Goal: Task Accomplishment & Management: Use online tool/utility

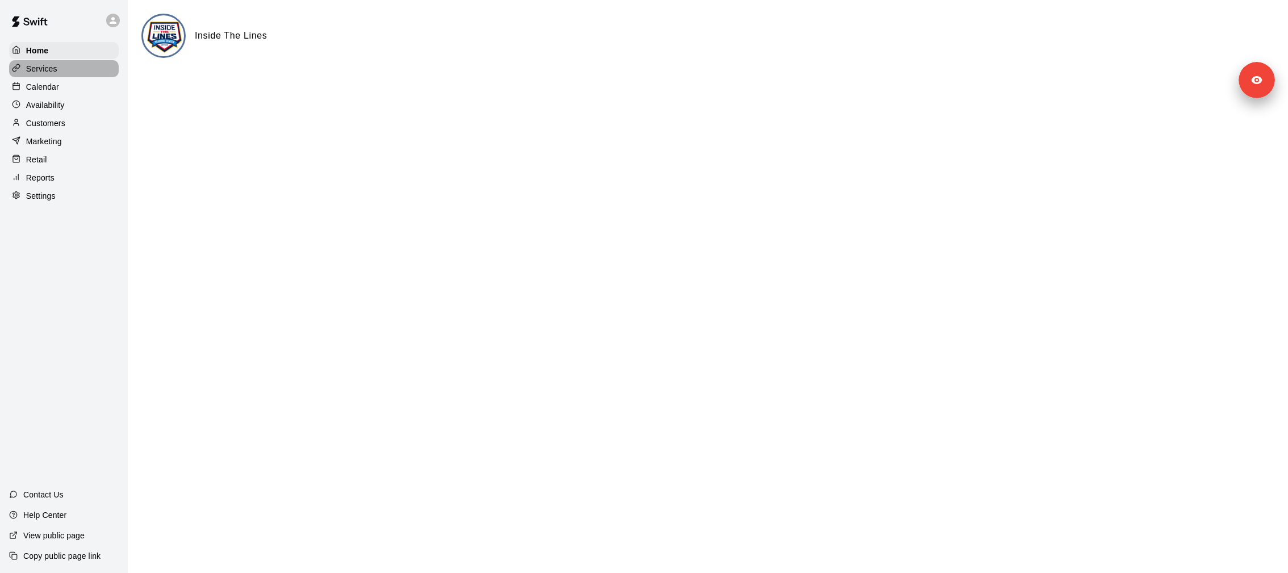
click at [32, 70] on p "Services" at bounding box center [41, 68] width 31 height 11
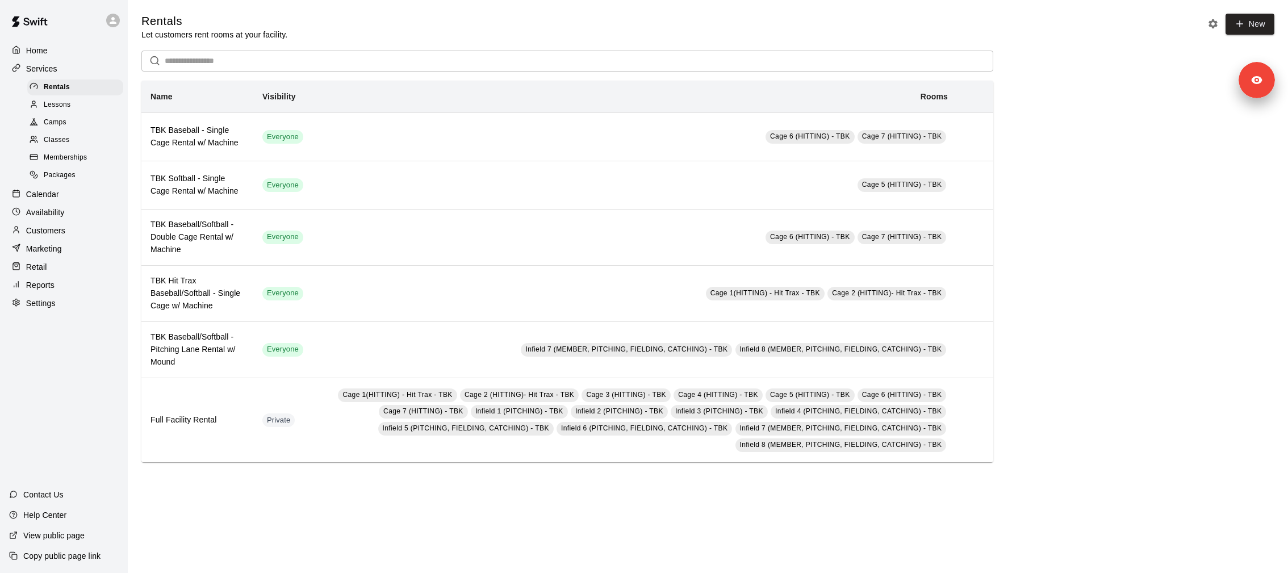
click at [87, 138] on div "Classes" at bounding box center [75, 140] width 96 height 16
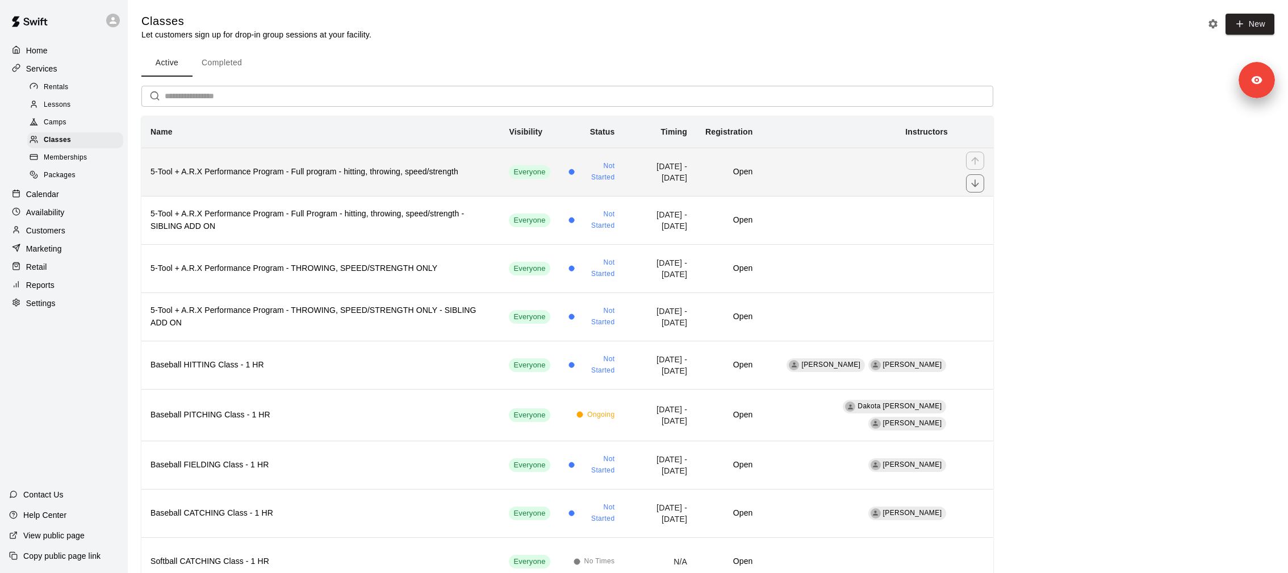
click at [251, 169] on h6 "5-Tool + A.R.X Performance Program - Full program - hitting, throwing, speed/st…" at bounding box center [320, 172] width 340 height 12
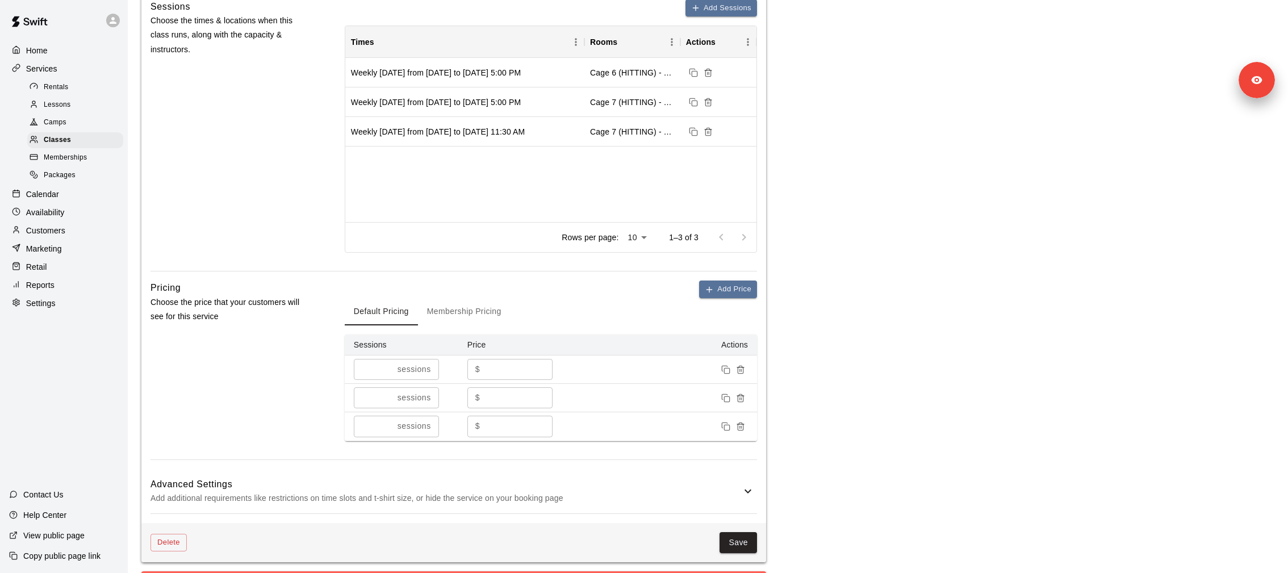
scroll to position [1133, 0]
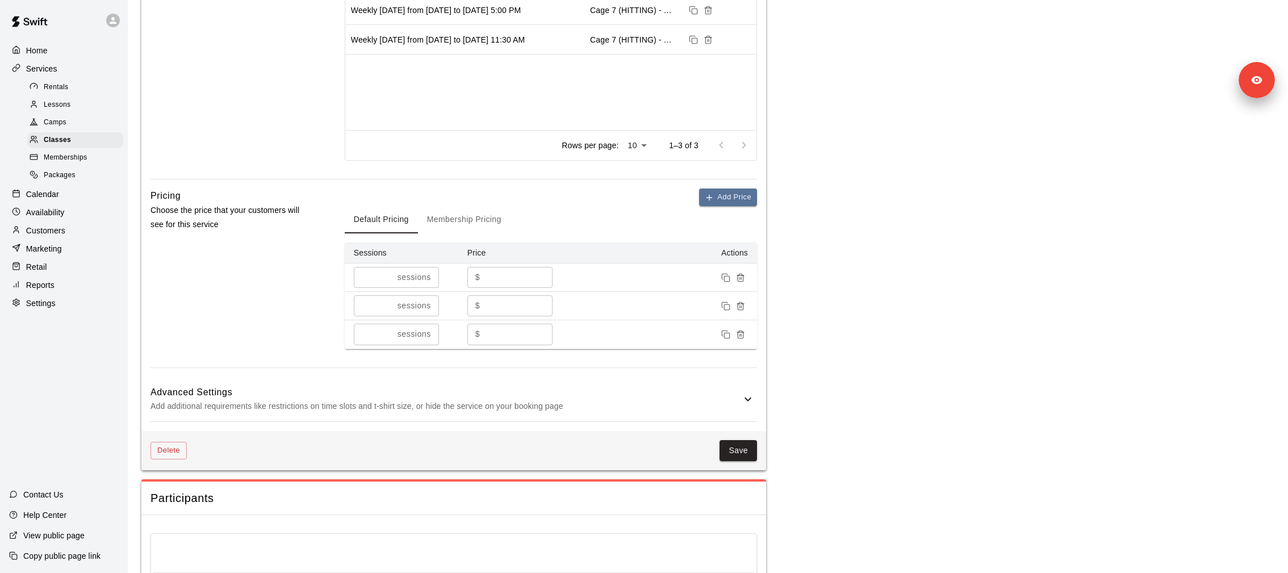
click at [110, 154] on div "Memberships" at bounding box center [75, 158] width 96 height 16
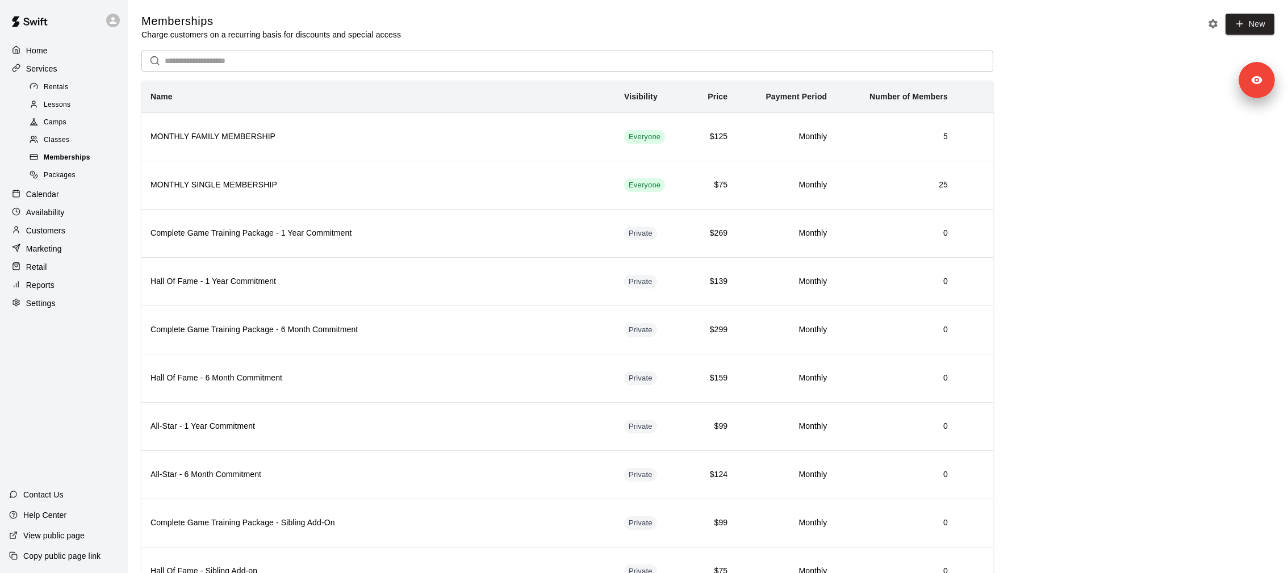
click at [72, 157] on span "Memberships" at bounding box center [67, 157] width 47 height 11
click at [67, 141] on span "Classes" at bounding box center [57, 140] width 26 height 11
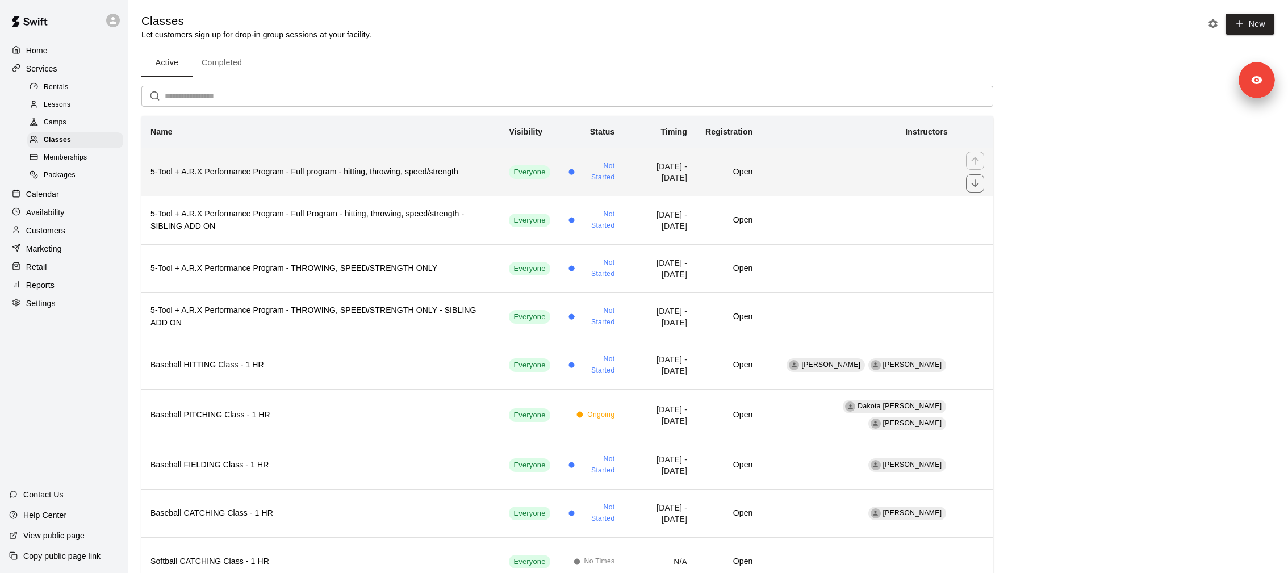
click at [283, 172] on h6 "5-Tool + A.R.X Performance Program - Full program - hitting, throwing, speed/st…" at bounding box center [320, 172] width 340 height 12
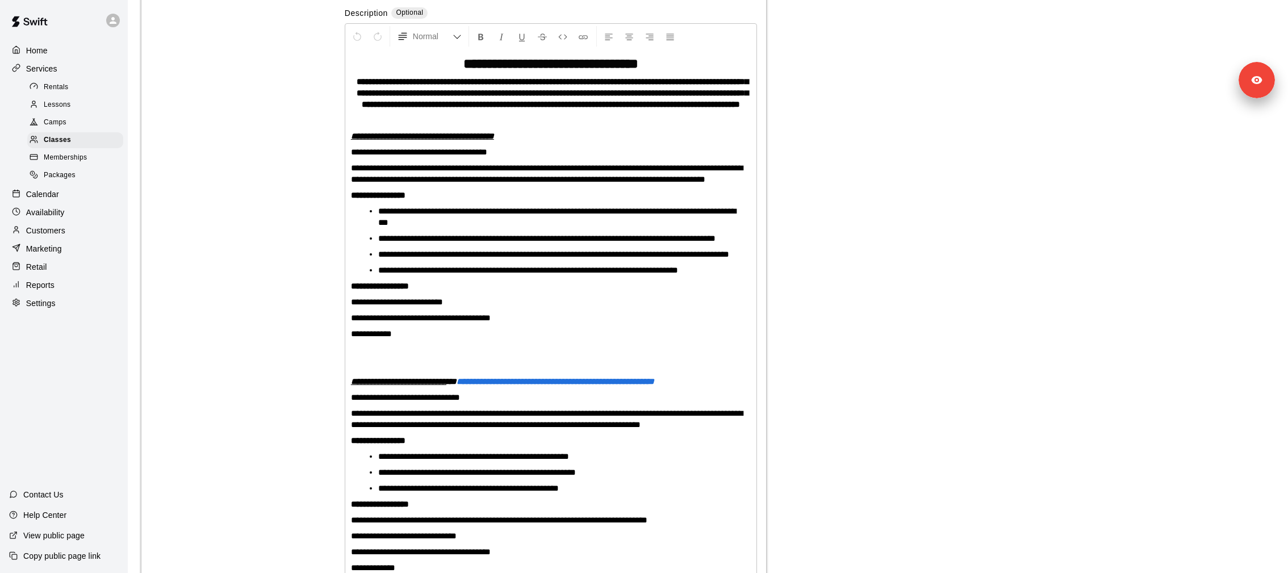
scroll to position [233, 0]
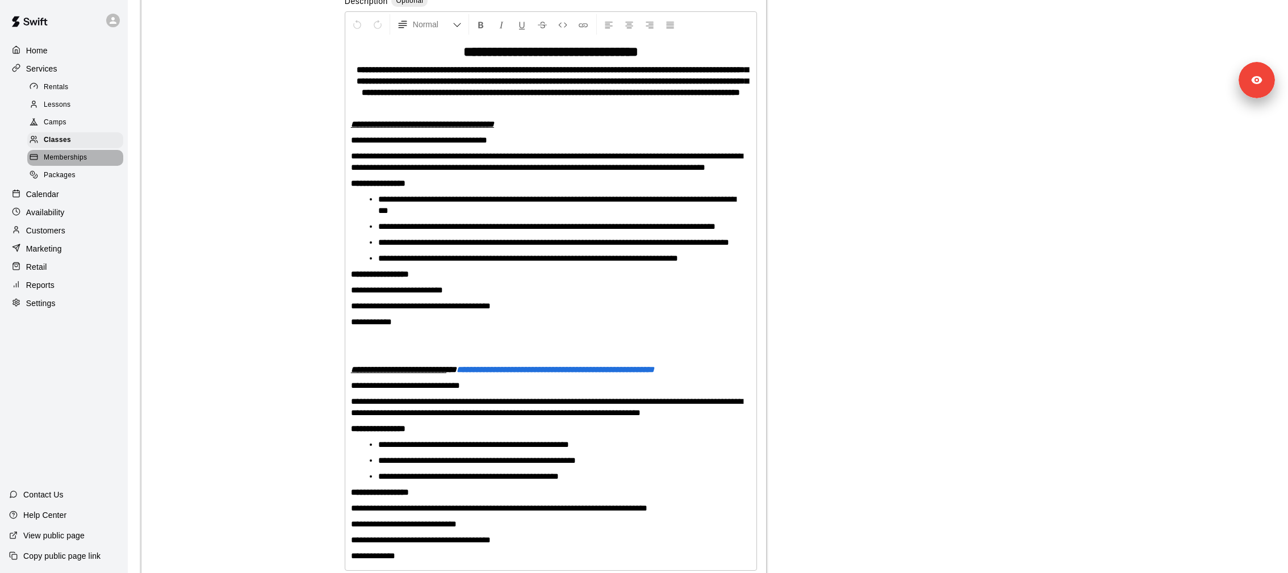
click at [77, 161] on span "Memberships" at bounding box center [65, 157] width 43 height 11
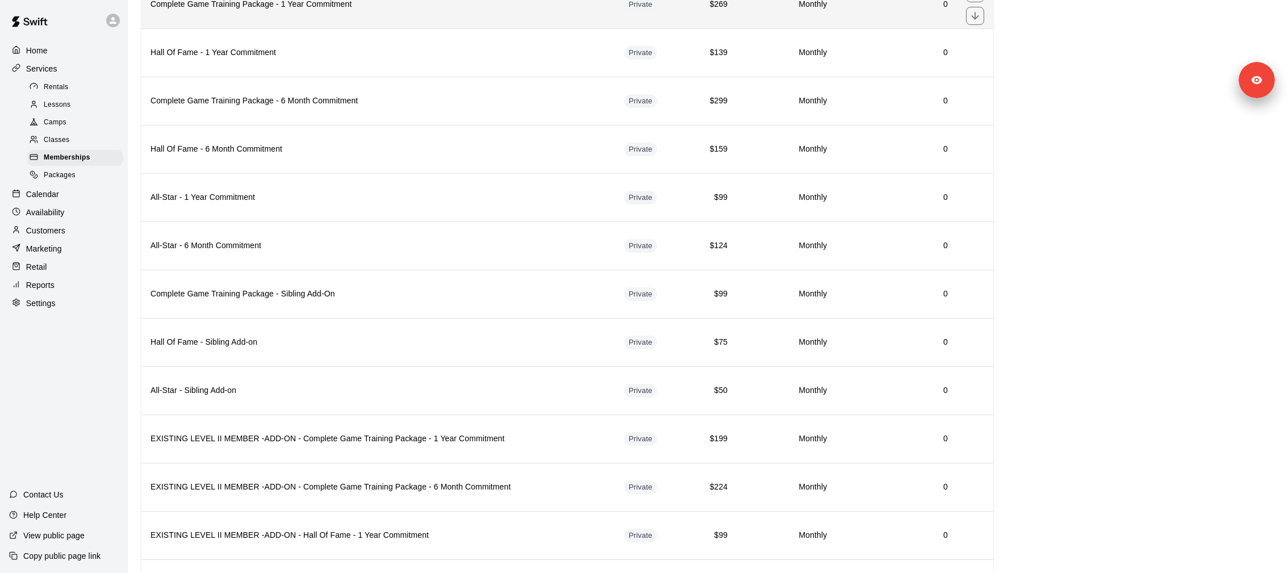
scroll to position [284, 0]
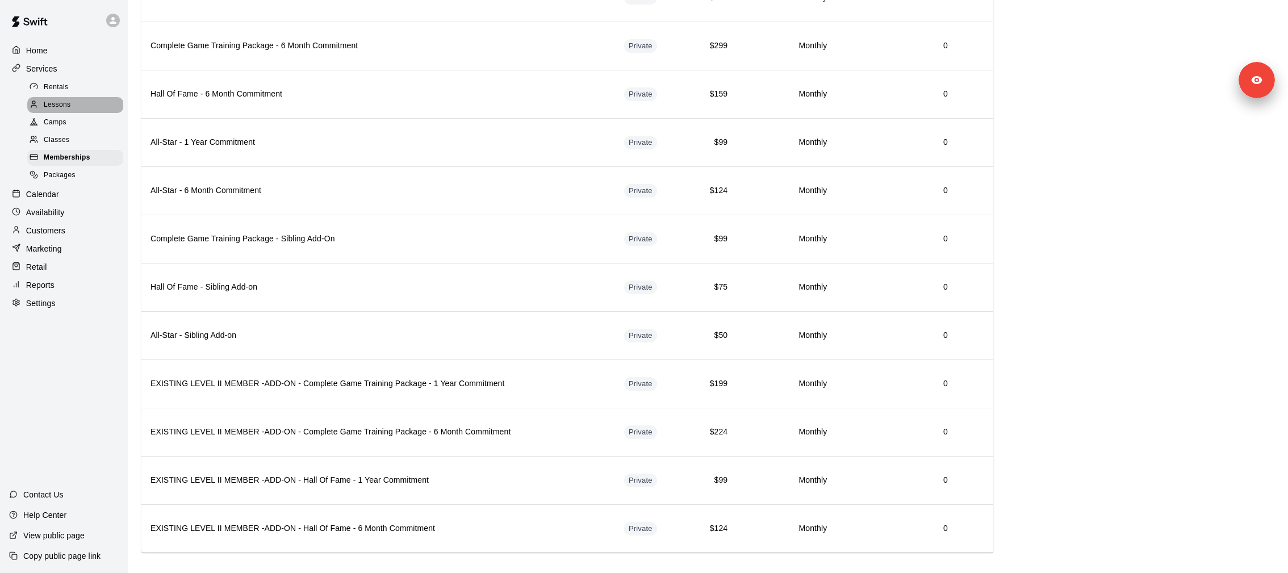
click at [77, 111] on div "Lessons" at bounding box center [75, 105] width 96 height 16
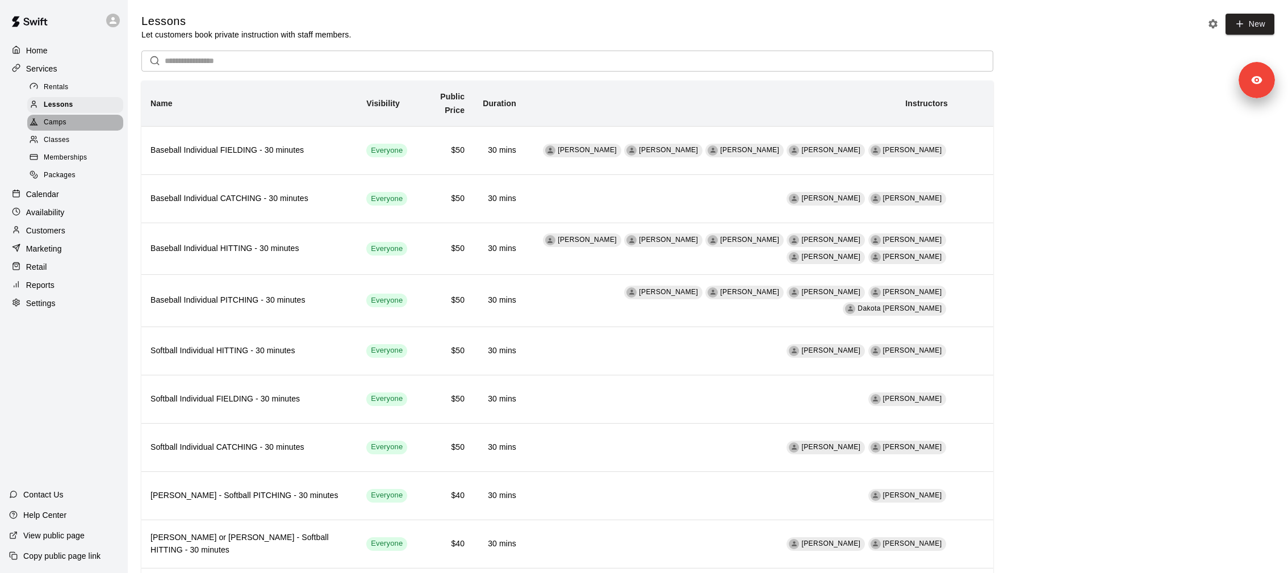
click at [77, 127] on div "Camps" at bounding box center [75, 123] width 96 height 16
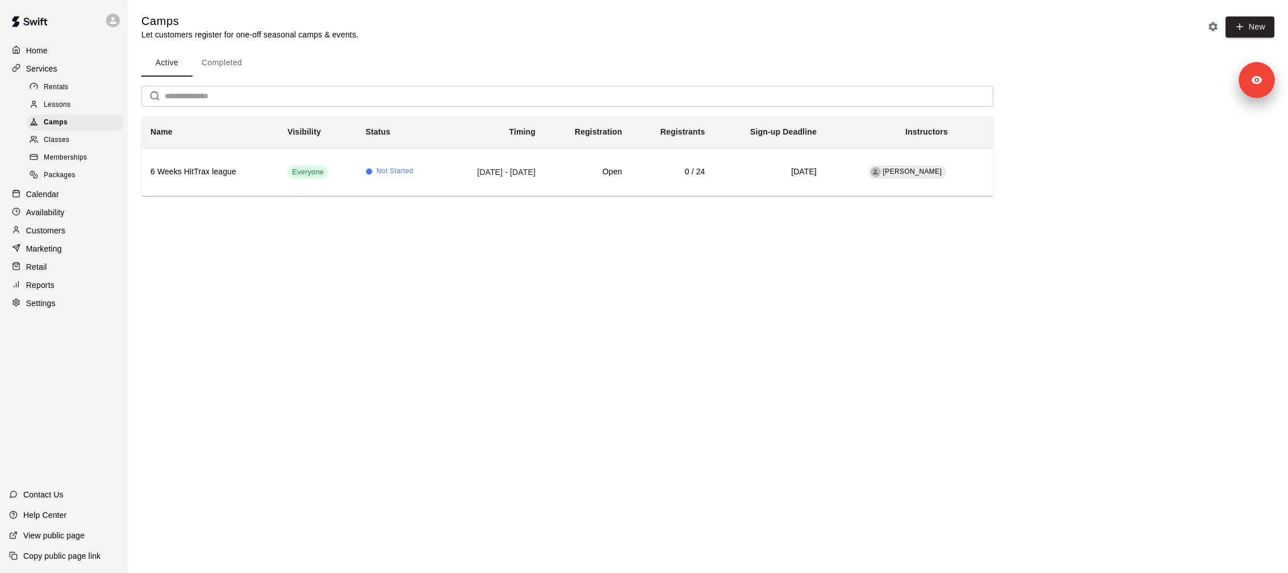
click at [62, 133] on div "Classes" at bounding box center [75, 140] width 96 height 16
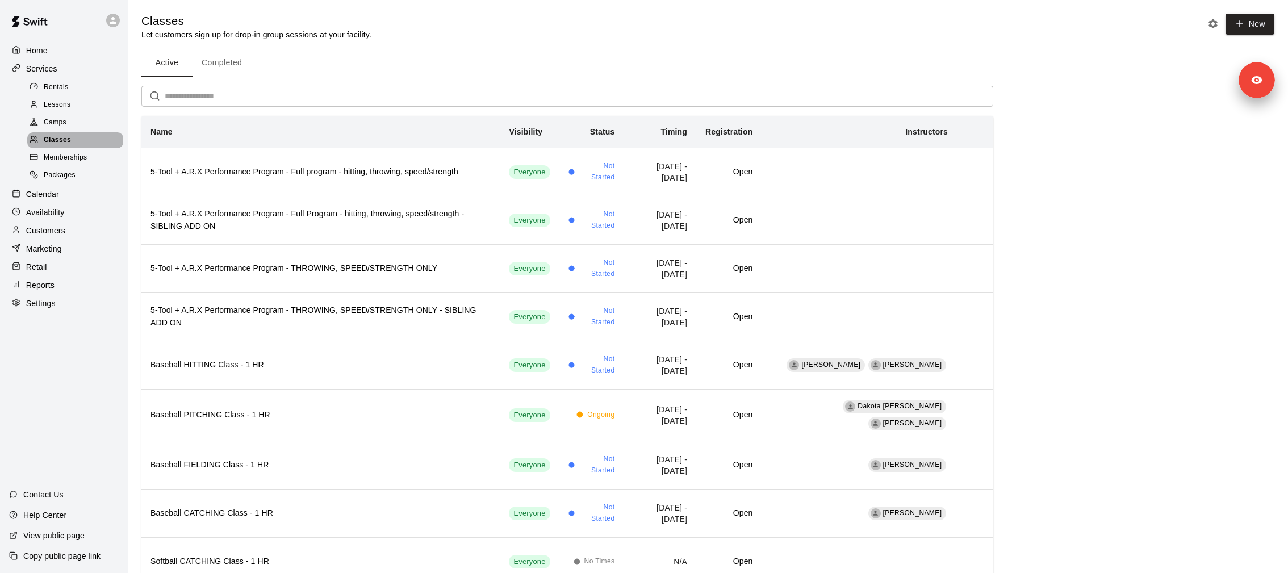
click at [76, 132] on div "Classes" at bounding box center [75, 140] width 96 height 16
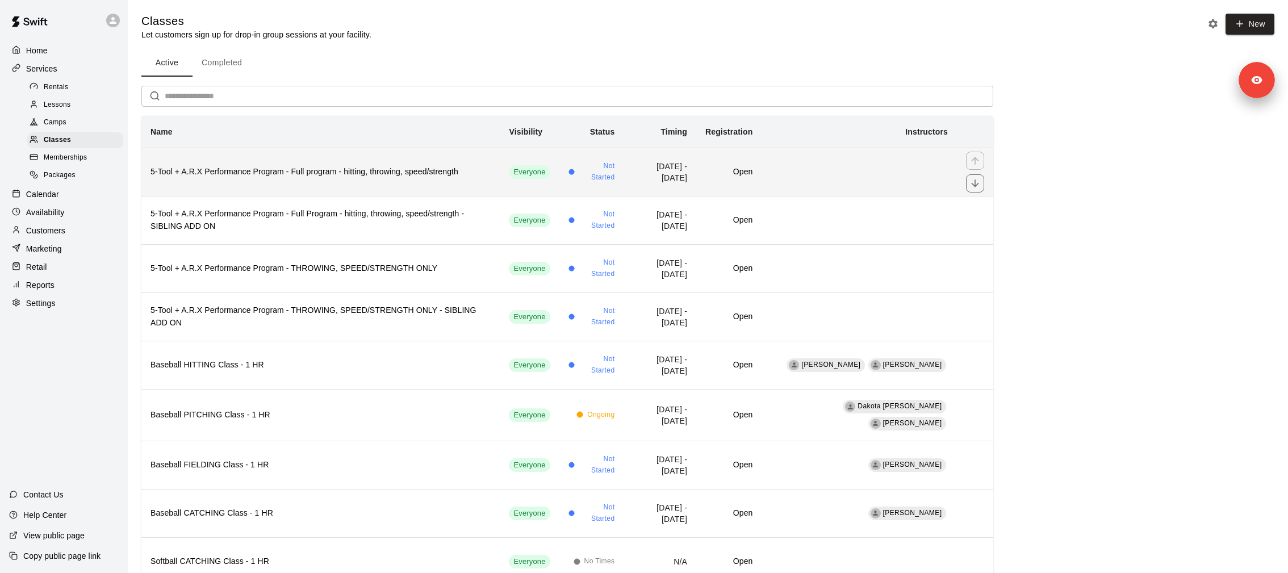
click at [339, 171] on h6 "5-Tool + A.R.X Performance Program - Full program - hitting, throwing, speed/st…" at bounding box center [320, 172] width 340 height 12
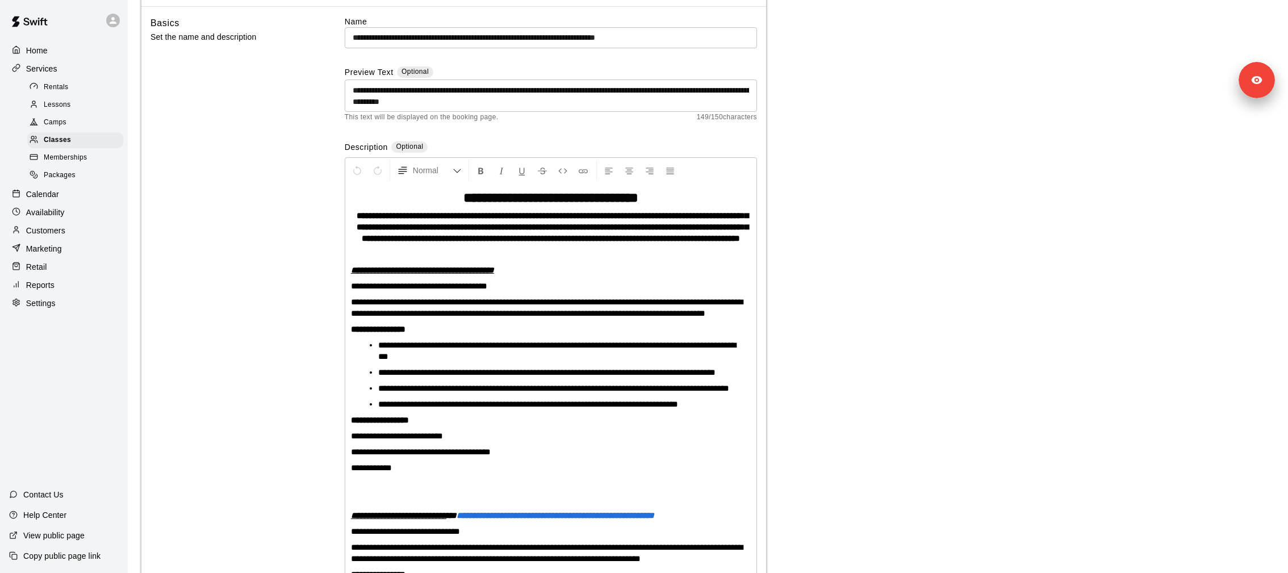
scroll to position [75, 0]
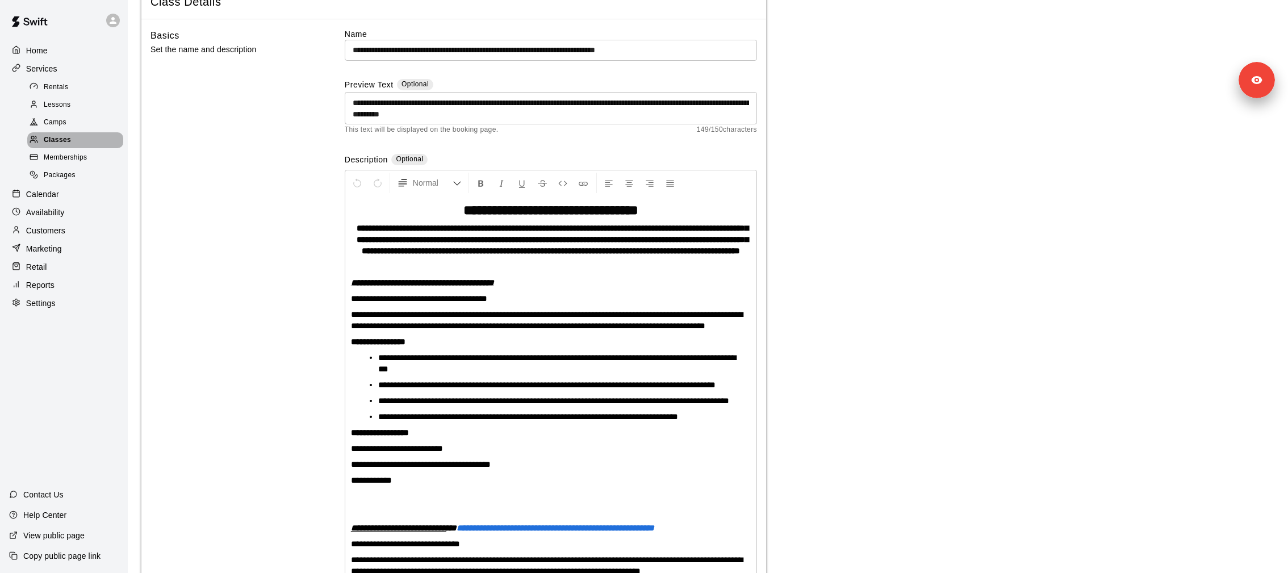
click at [82, 135] on div "Classes" at bounding box center [75, 140] width 96 height 16
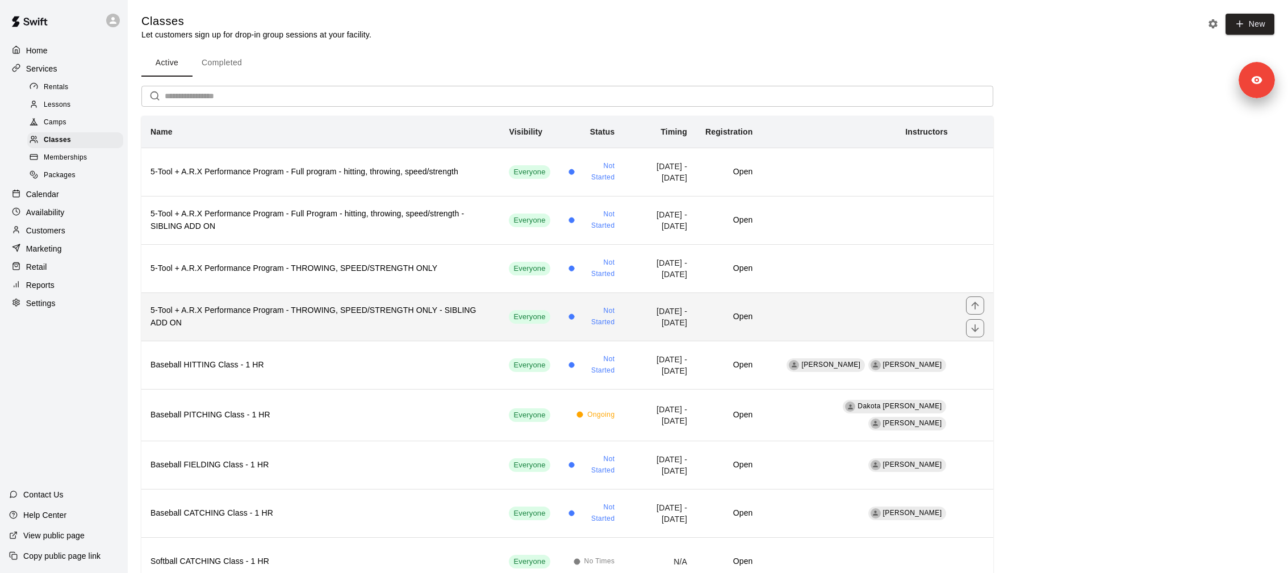
click at [356, 319] on h6 "5-Tool + A.R.X Performance Program - THROWING, SPEED/STRENGTH ONLY - SIBLING AD…" at bounding box center [320, 316] width 340 height 25
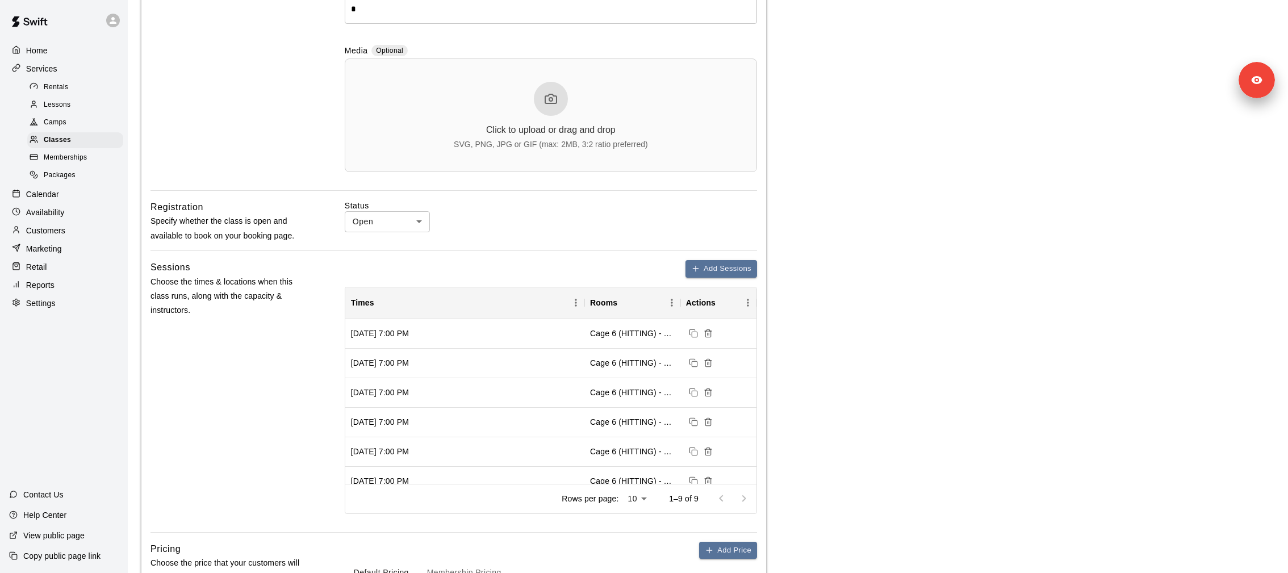
scroll to position [939, 0]
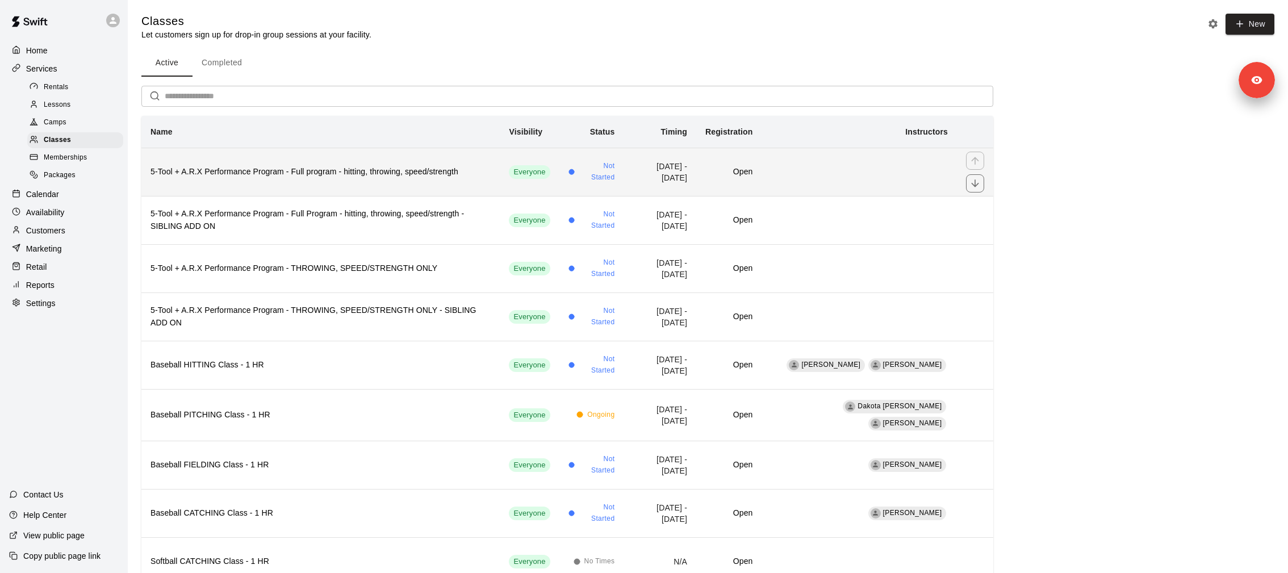
click at [340, 173] on h6 "5-Tool + A.R.X Performance Program - Full program - hitting, throwing, speed/st…" at bounding box center [320, 172] width 340 height 12
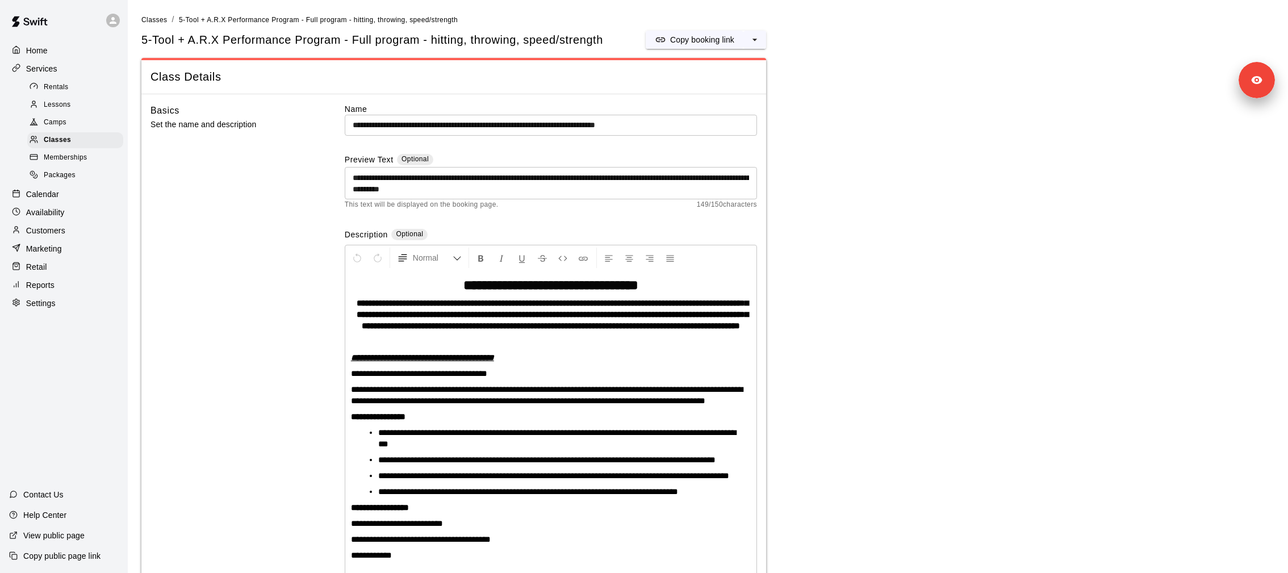
click at [194, 43] on h5 "5-Tool + A.R.X Performance Program - Full program - hitting, throwing, speed/st…" at bounding box center [372, 39] width 462 height 15
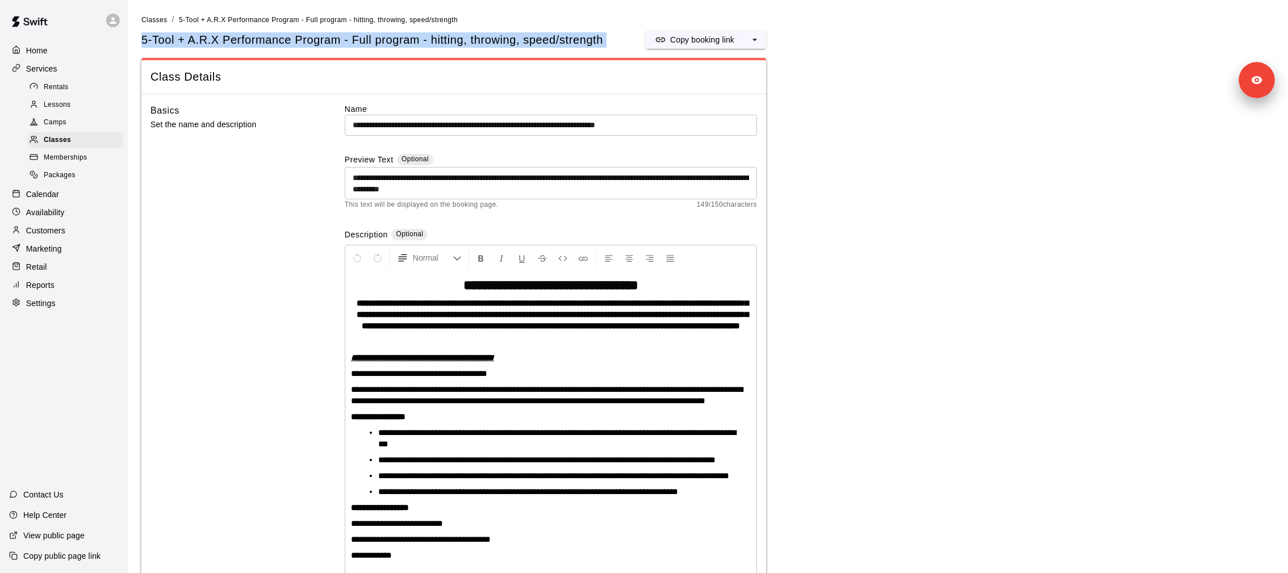
click at [194, 43] on h5 "5-Tool + A.R.X Performance Program - Full program - hitting, throwing, speed/st…" at bounding box center [372, 39] width 462 height 15
copy div "5-Tool + A.R.X Performance Program - Full program - hitting, throwing, speed/st…"
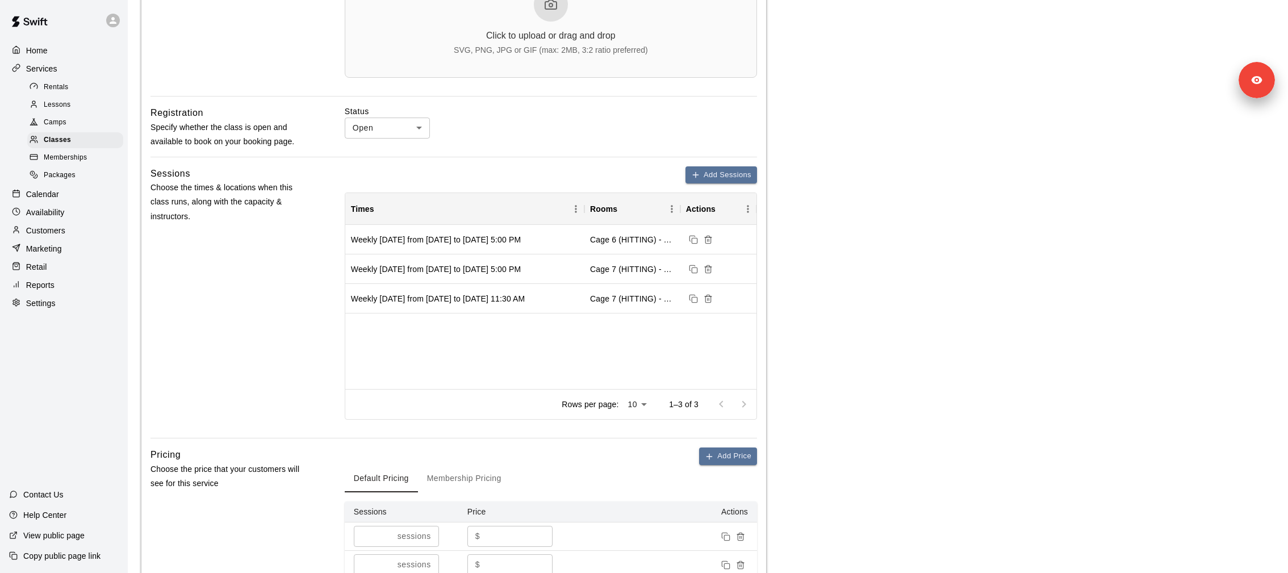
scroll to position [1021, 0]
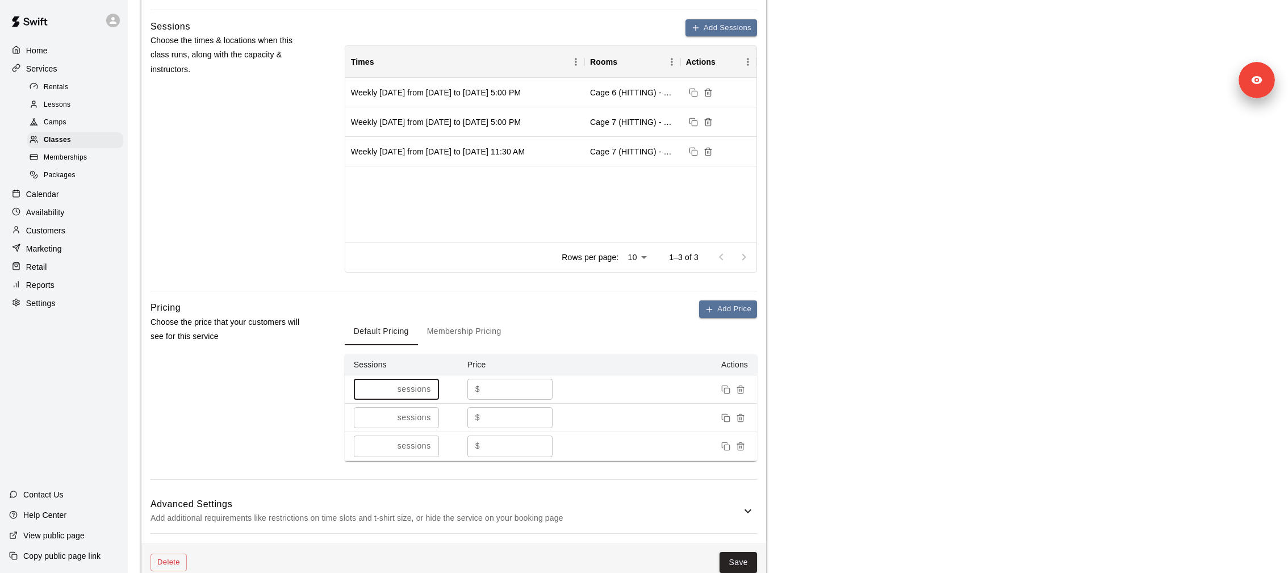
click at [365, 382] on input "**" at bounding box center [373, 389] width 39 height 21
click at [76, 167] on link "Packages" at bounding box center [77, 176] width 101 height 18
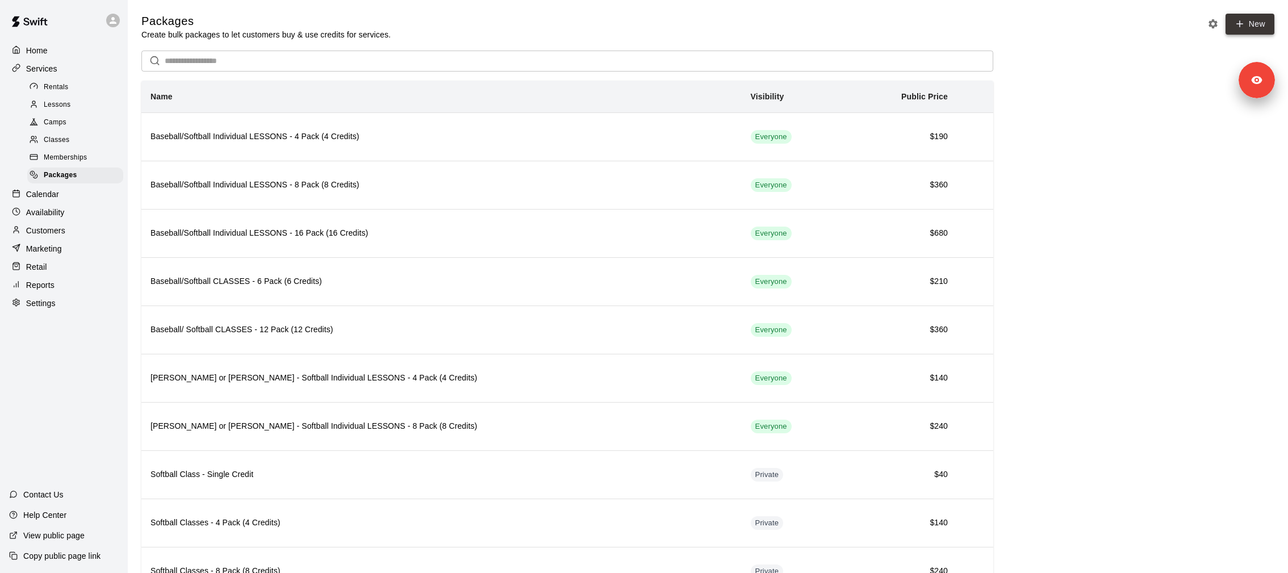
click at [858, 29] on link "New" at bounding box center [1250, 24] width 49 height 21
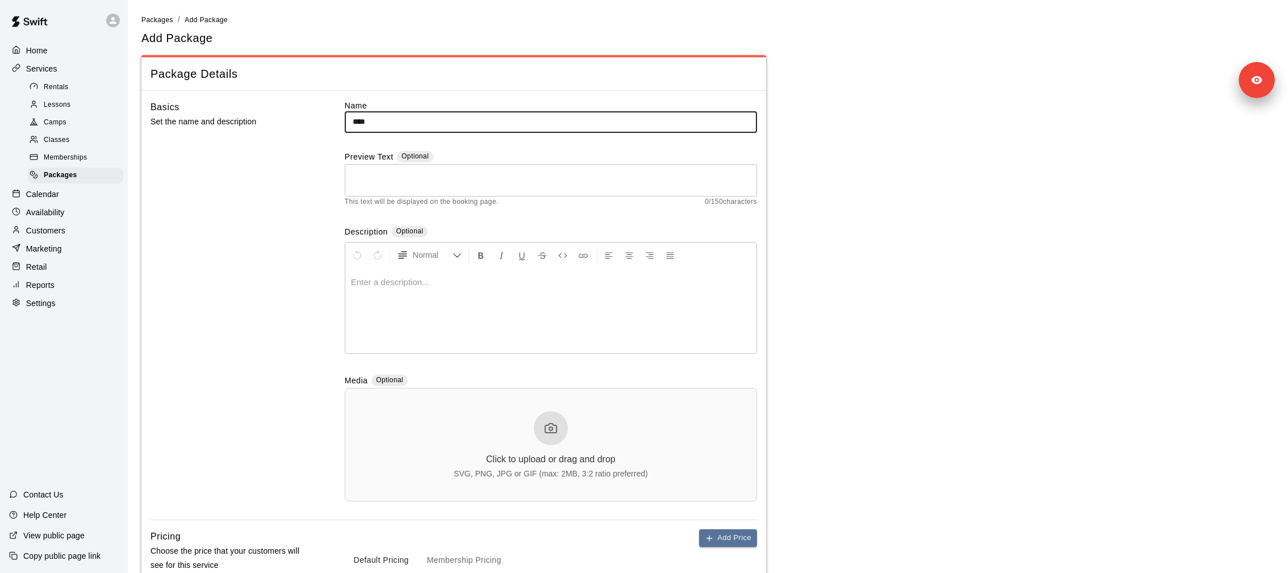
paste input "**********"
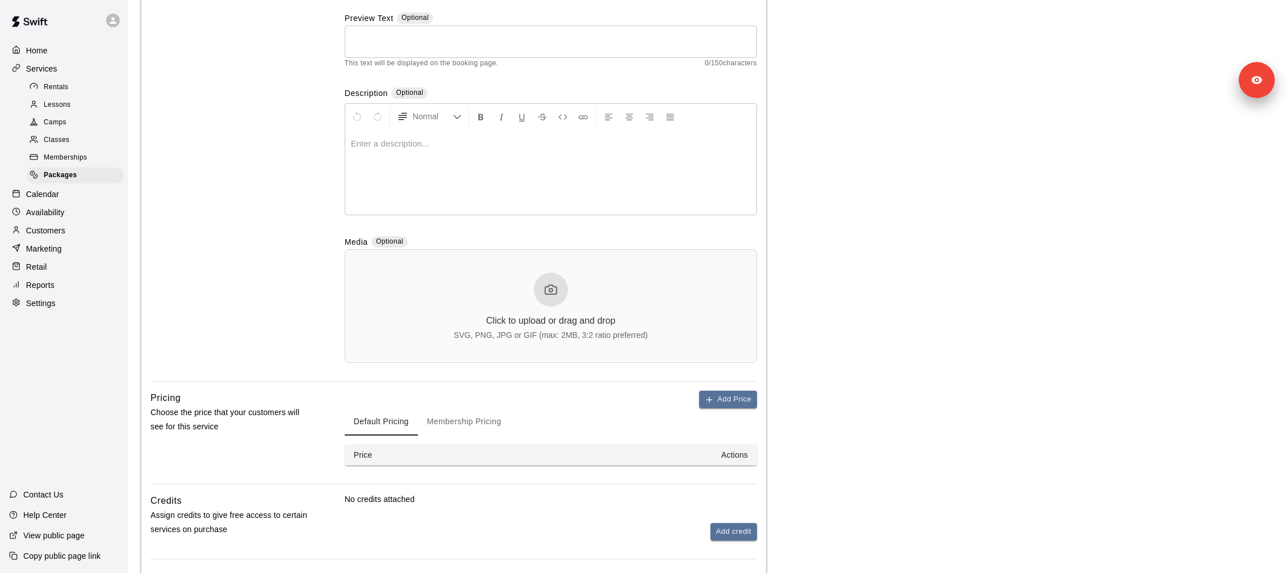
scroll to position [129, 0]
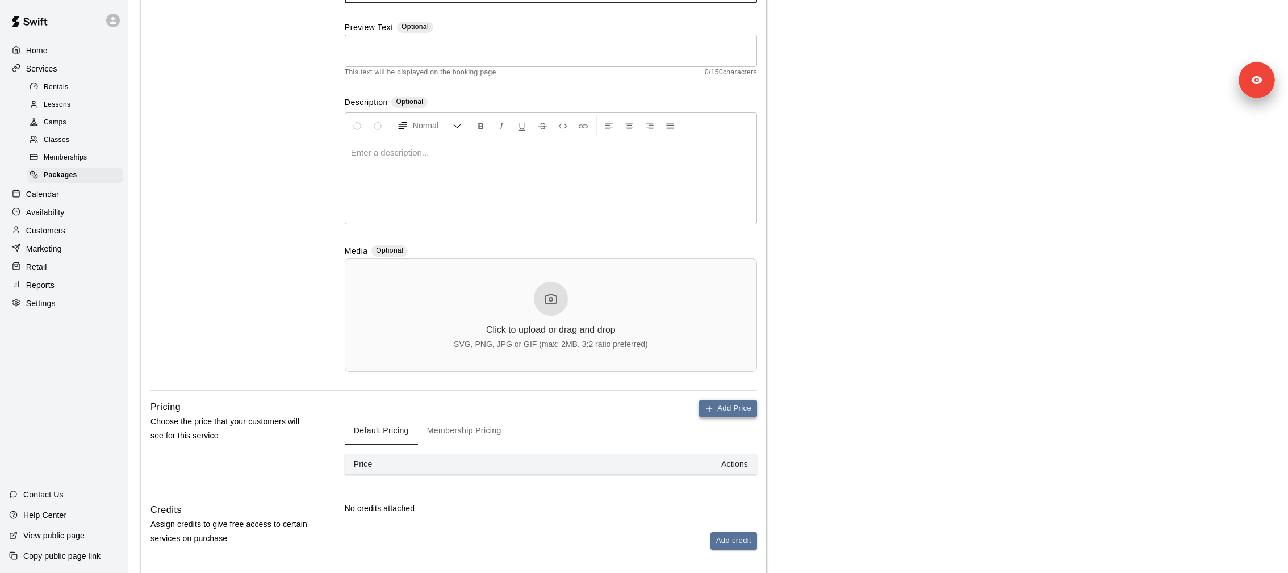
type input "**********"
click at [710, 382] on icon "button" at bounding box center [709, 408] width 9 height 9
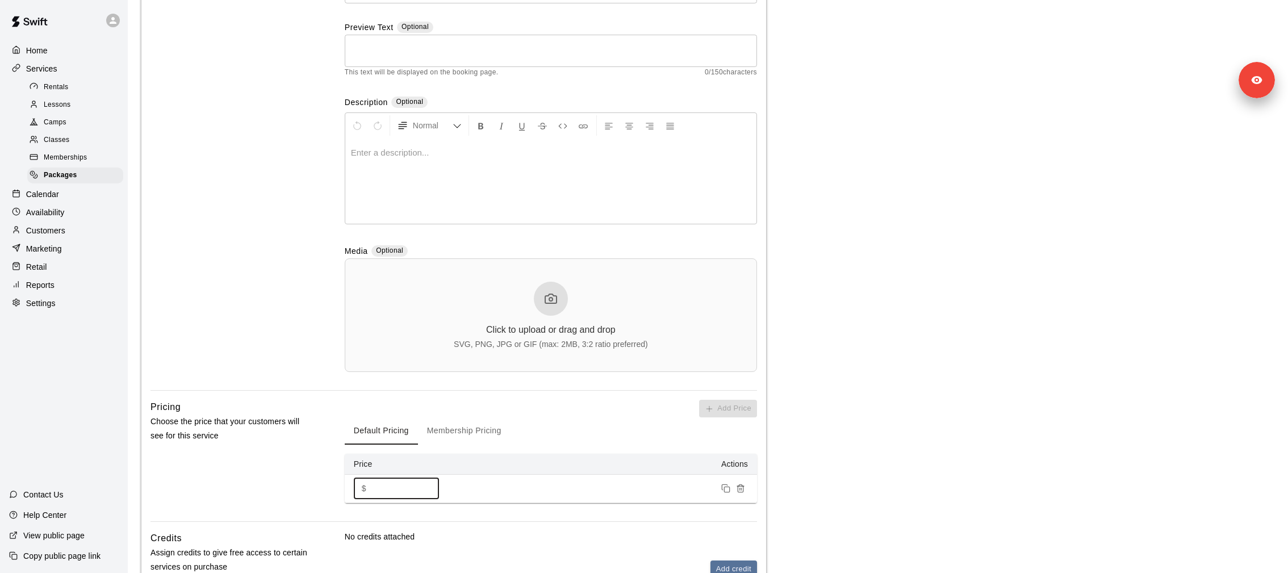
click at [392, 382] on input "*" at bounding box center [405, 488] width 68 height 21
type input "***"
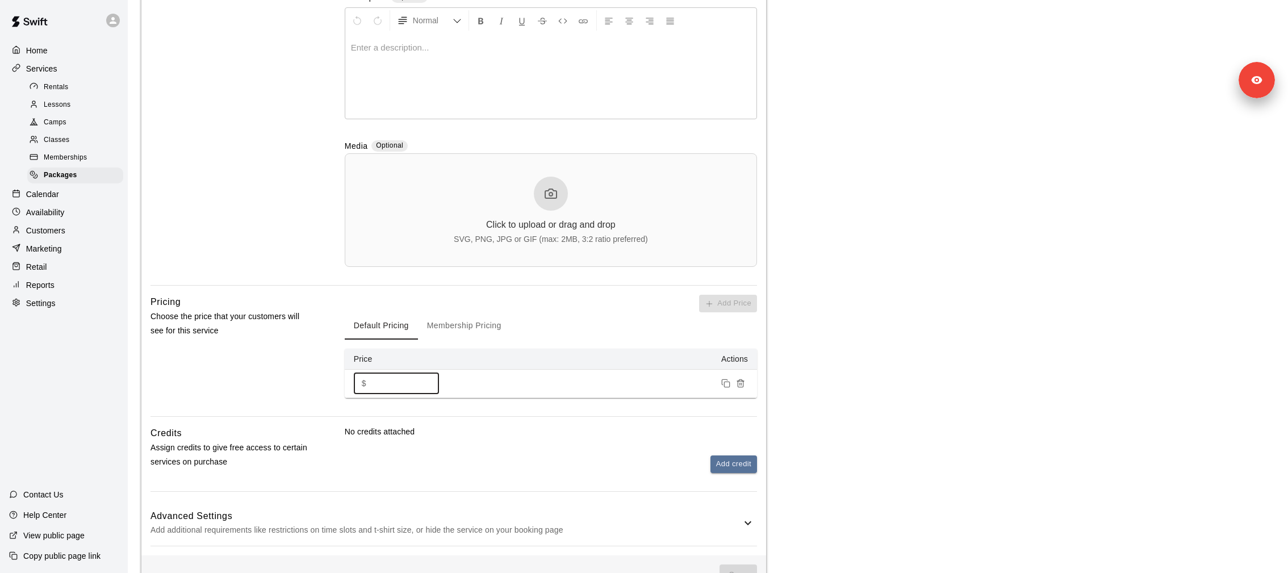
scroll to position [267, 0]
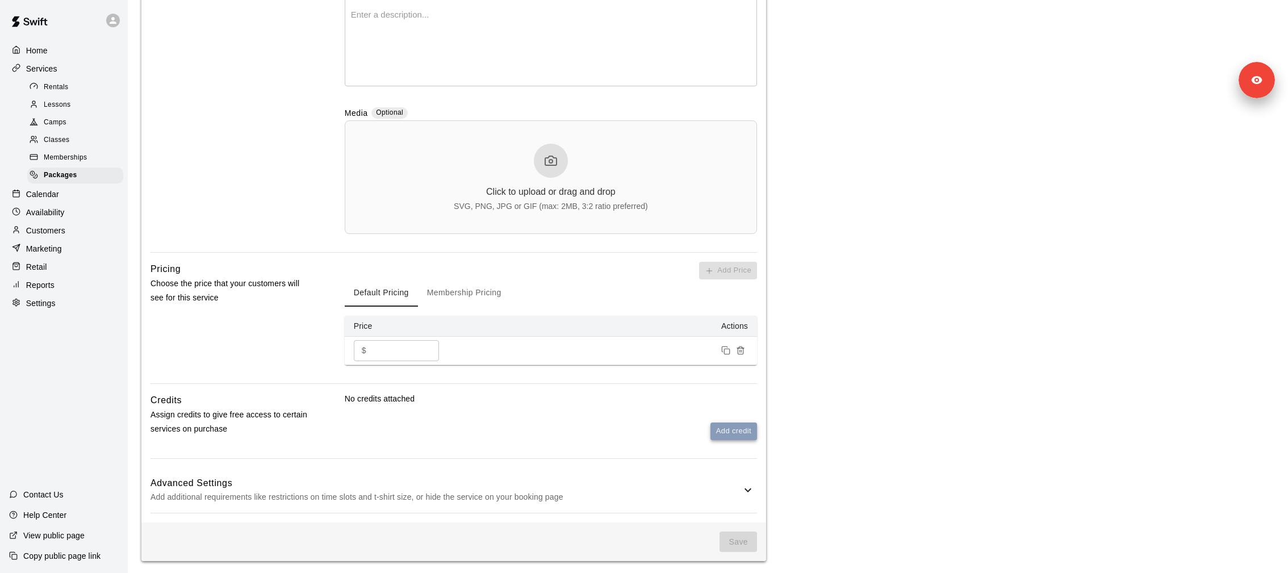
click at [731, 382] on button "Add credit" at bounding box center [733, 432] width 47 height 18
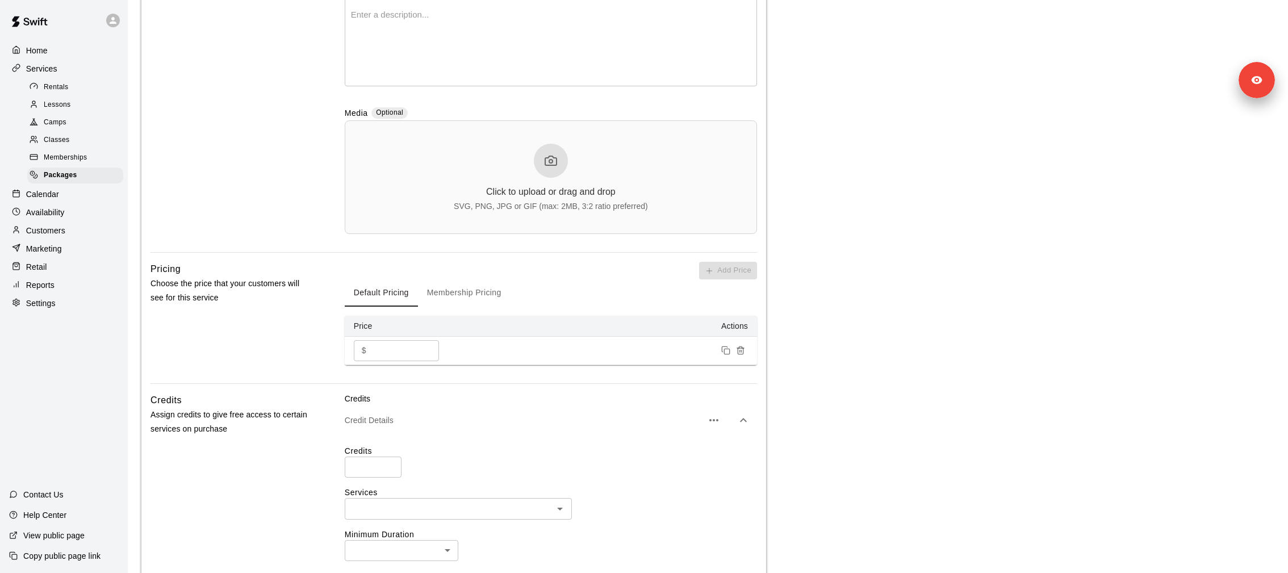
click at [361, 382] on input "number" at bounding box center [373, 467] width 57 height 21
type input "**"
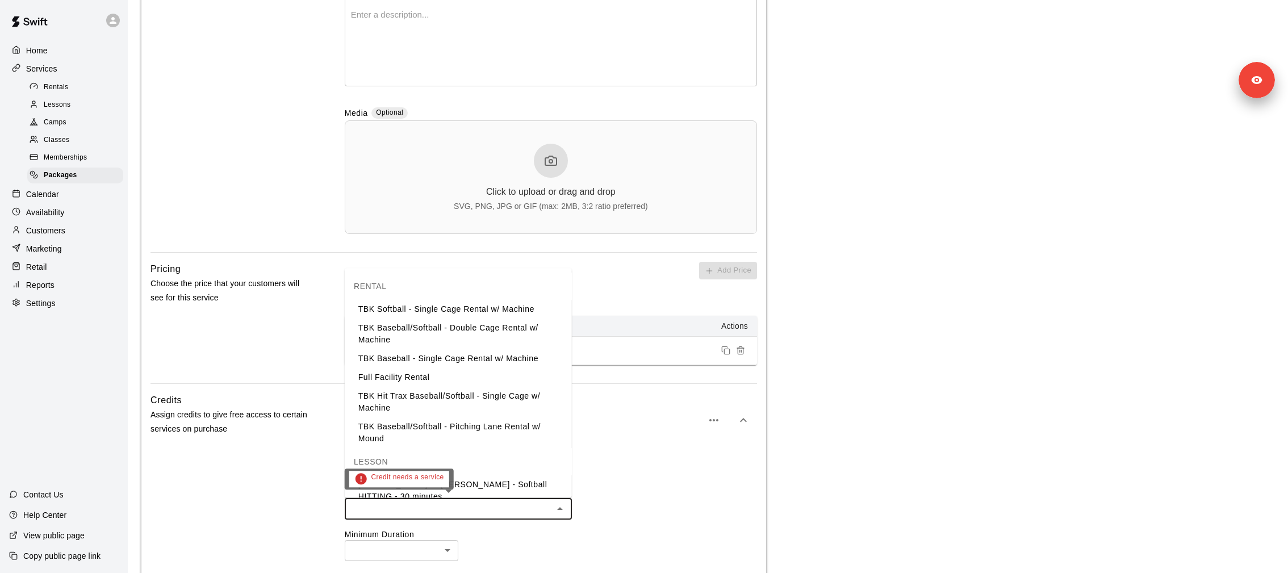
click at [371, 382] on input "text" at bounding box center [449, 508] width 202 height 14
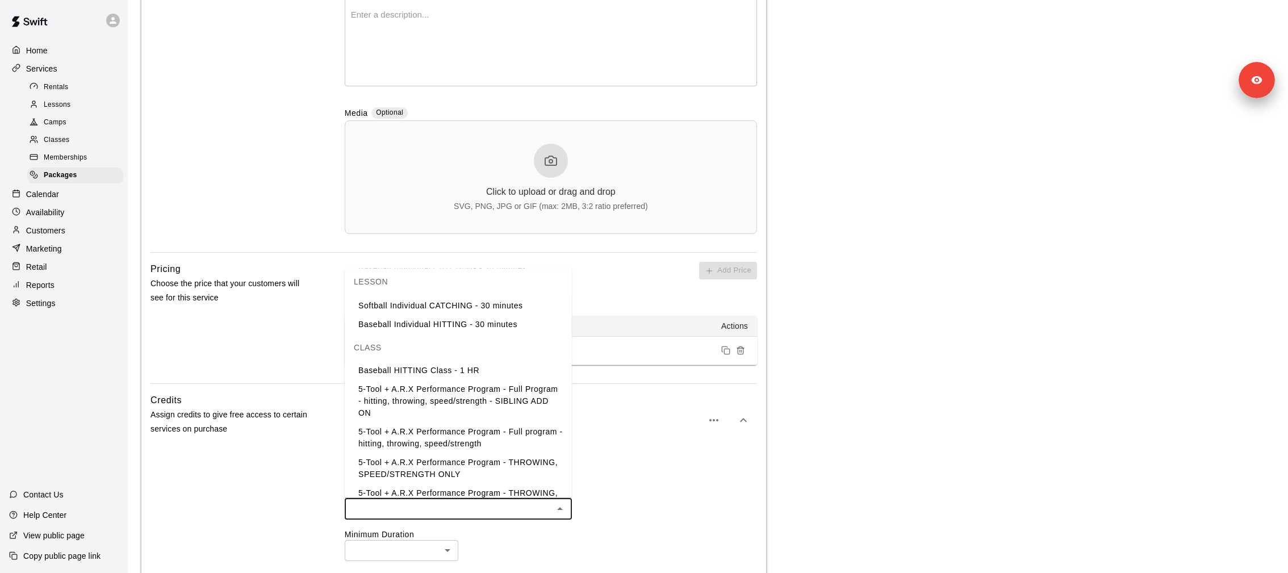
scroll to position [357, 0]
click at [400, 382] on li "5-Tool + A.R.X Performance Program - Full Program - hitting, throwing, speed/st…" at bounding box center [458, 398] width 227 height 43
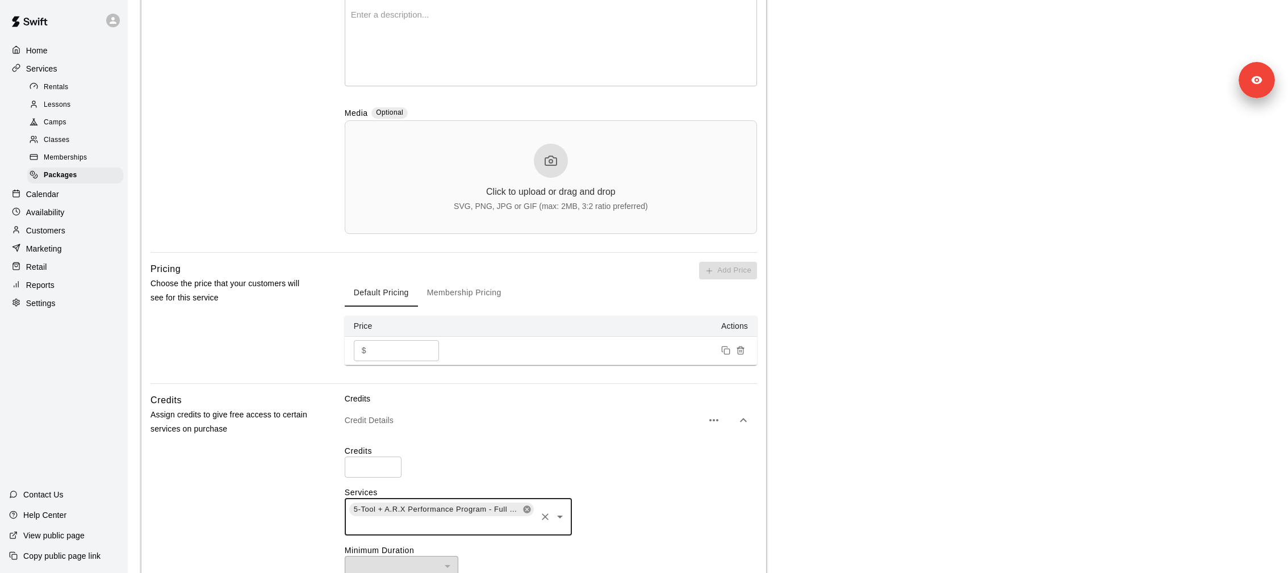
click at [530, 382] on icon at bounding box center [526, 509] width 7 height 7
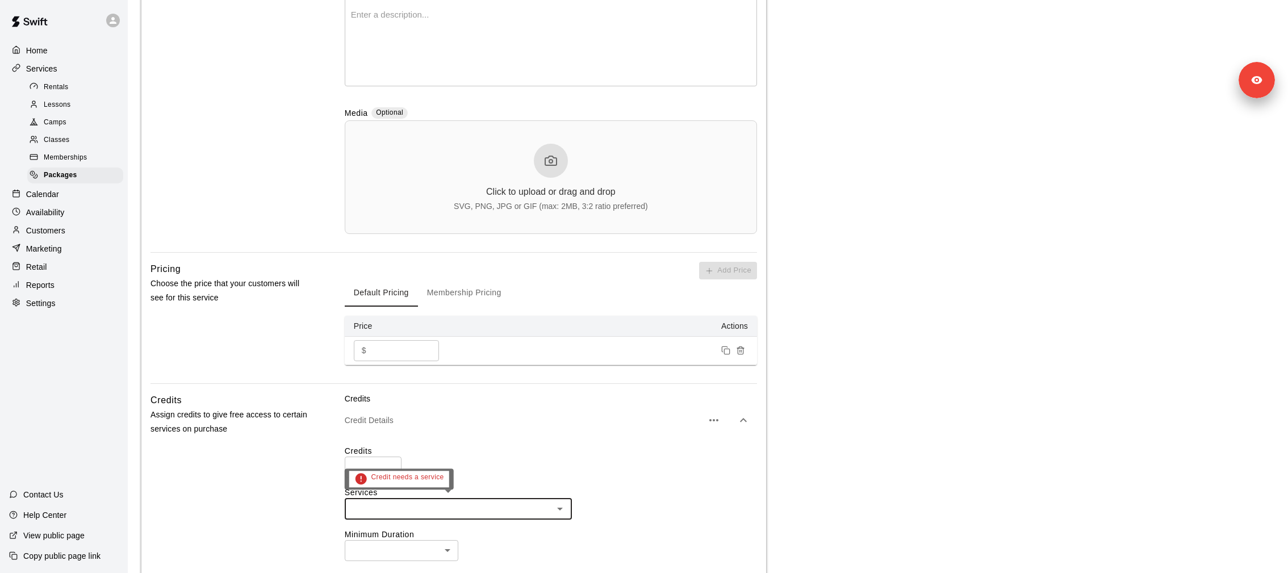
click at [471, 382] on div "​" at bounding box center [458, 508] width 227 height 21
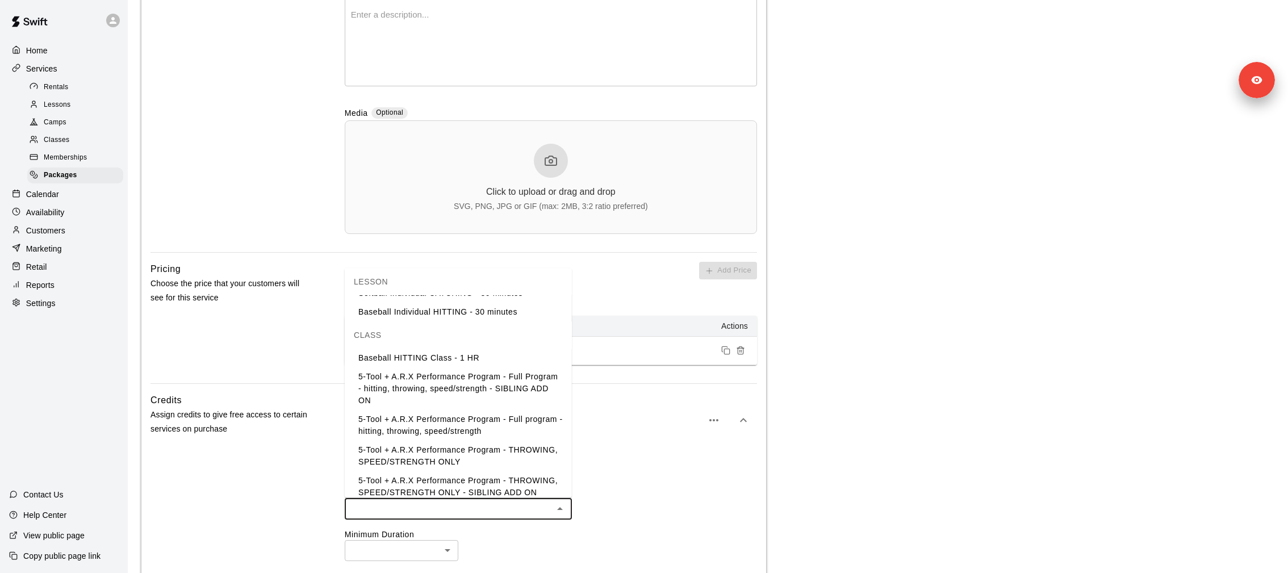
scroll to position [352, 0]
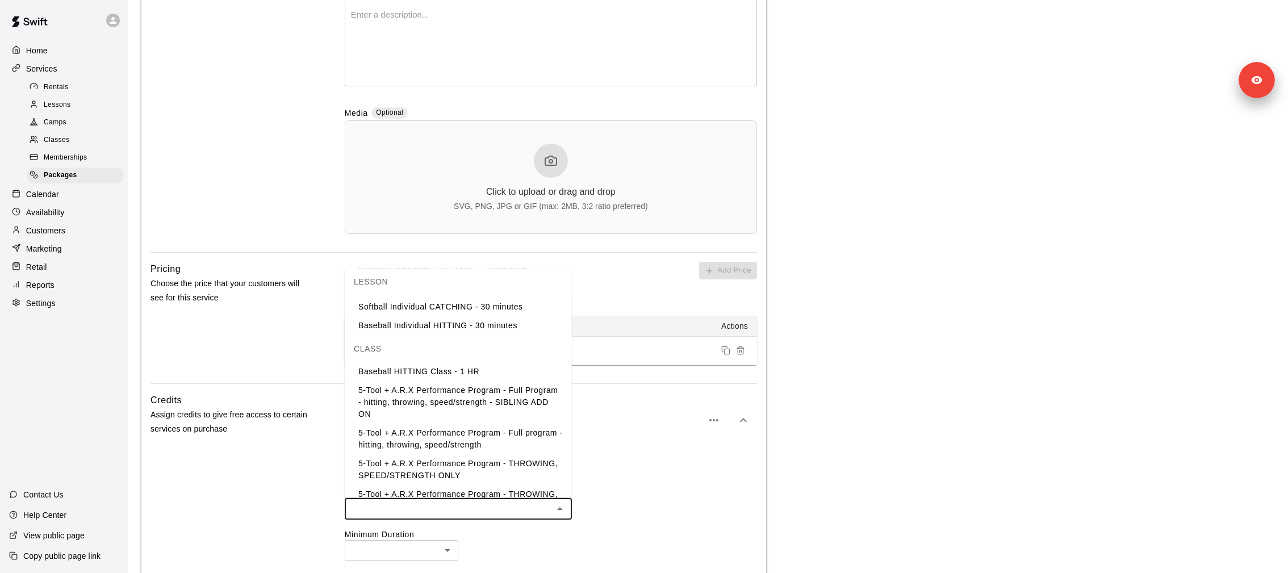
click at [494, 382] on li "5-Tool + A.R.X Performance Program - Full program - hitting, throwing, speed/st…" at bounding box center [458, 439] width 227 height 31
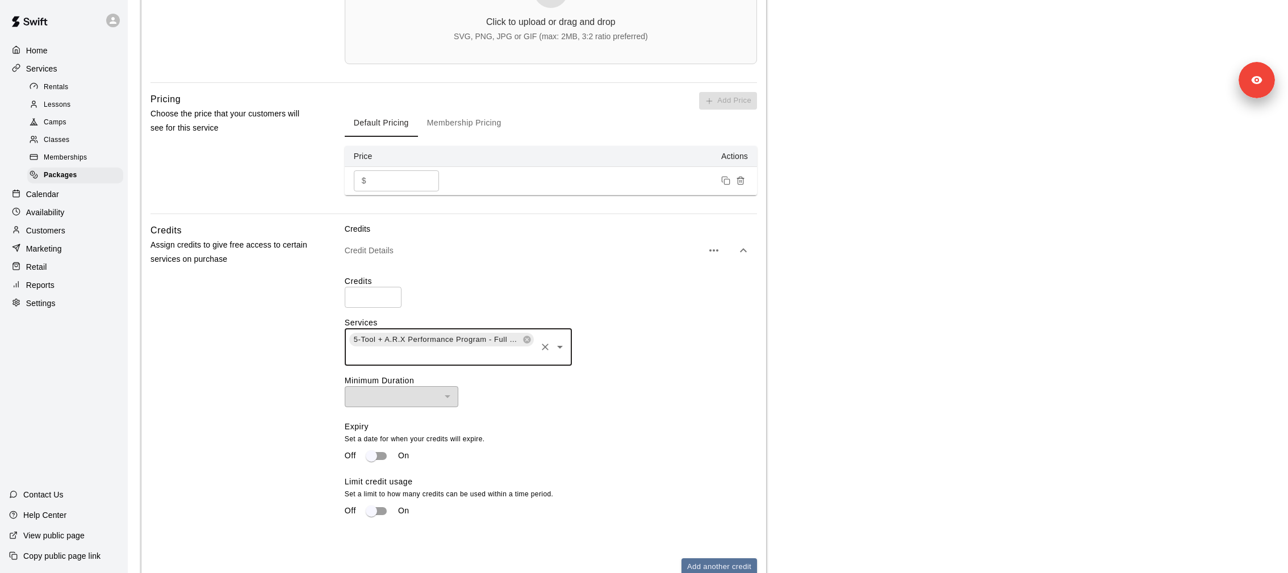
scroll to position [492, 0]
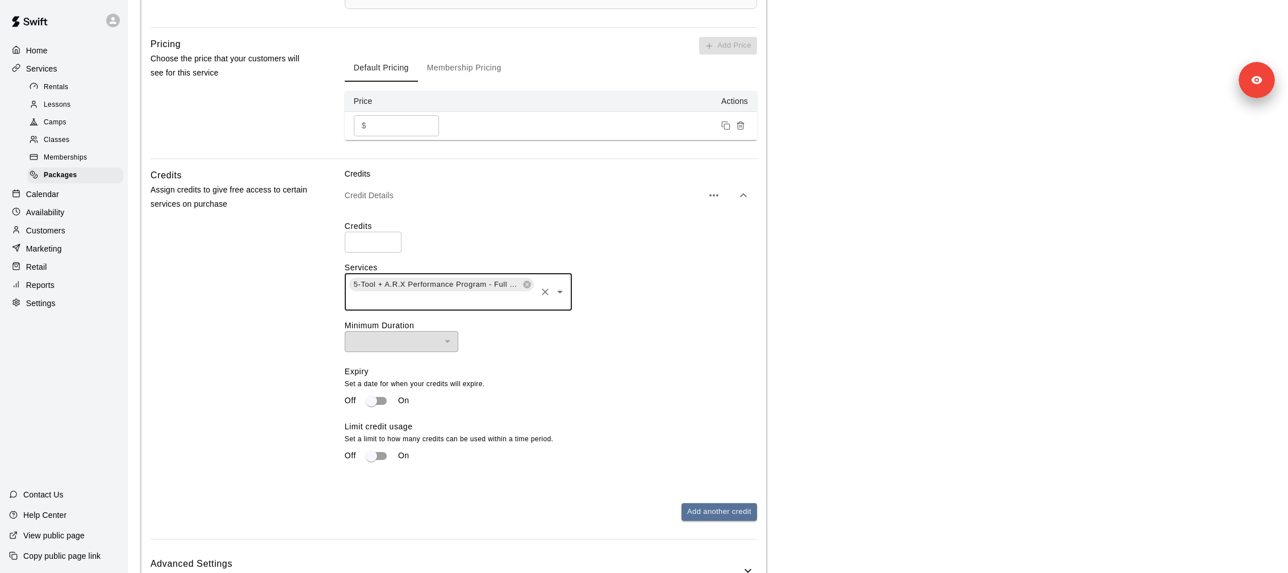
click at [480, 382] on div "Credits ** ​ Services 5-Tool + A.R.X Performance Program - Full program - hitti…" at bounding box center [551, 348] width 412 height 274
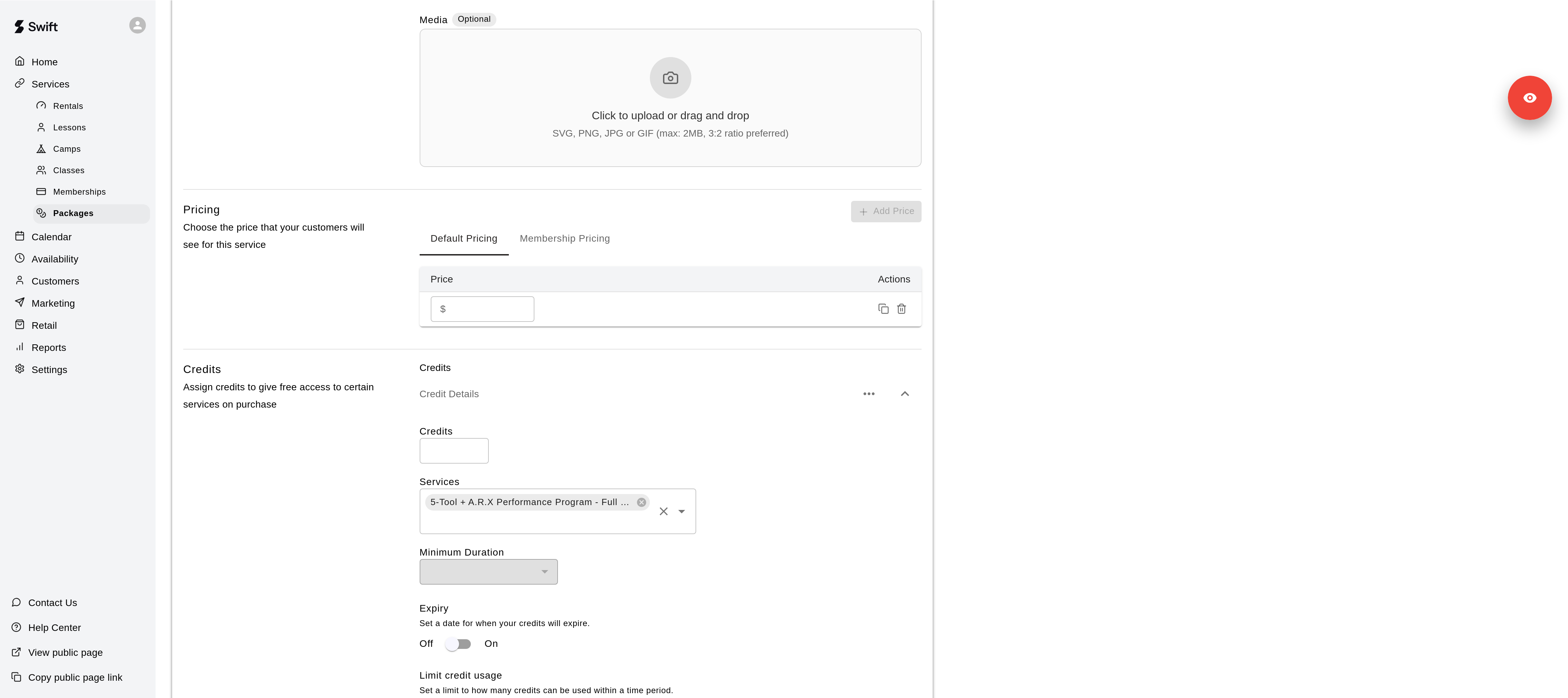
scroll to position [2, 0]
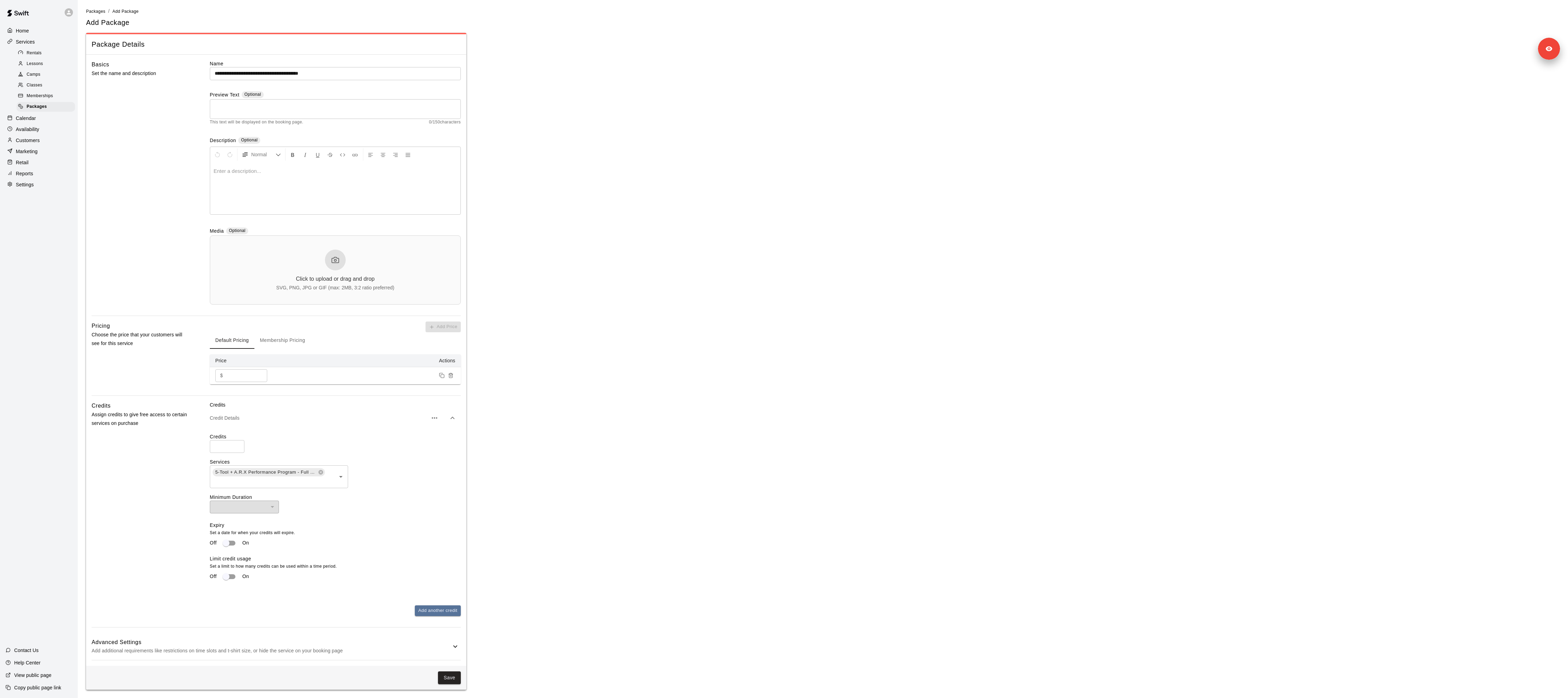
click at [522, 232] on main "**********" at bounding box center [822, 348] width 1474 height 682
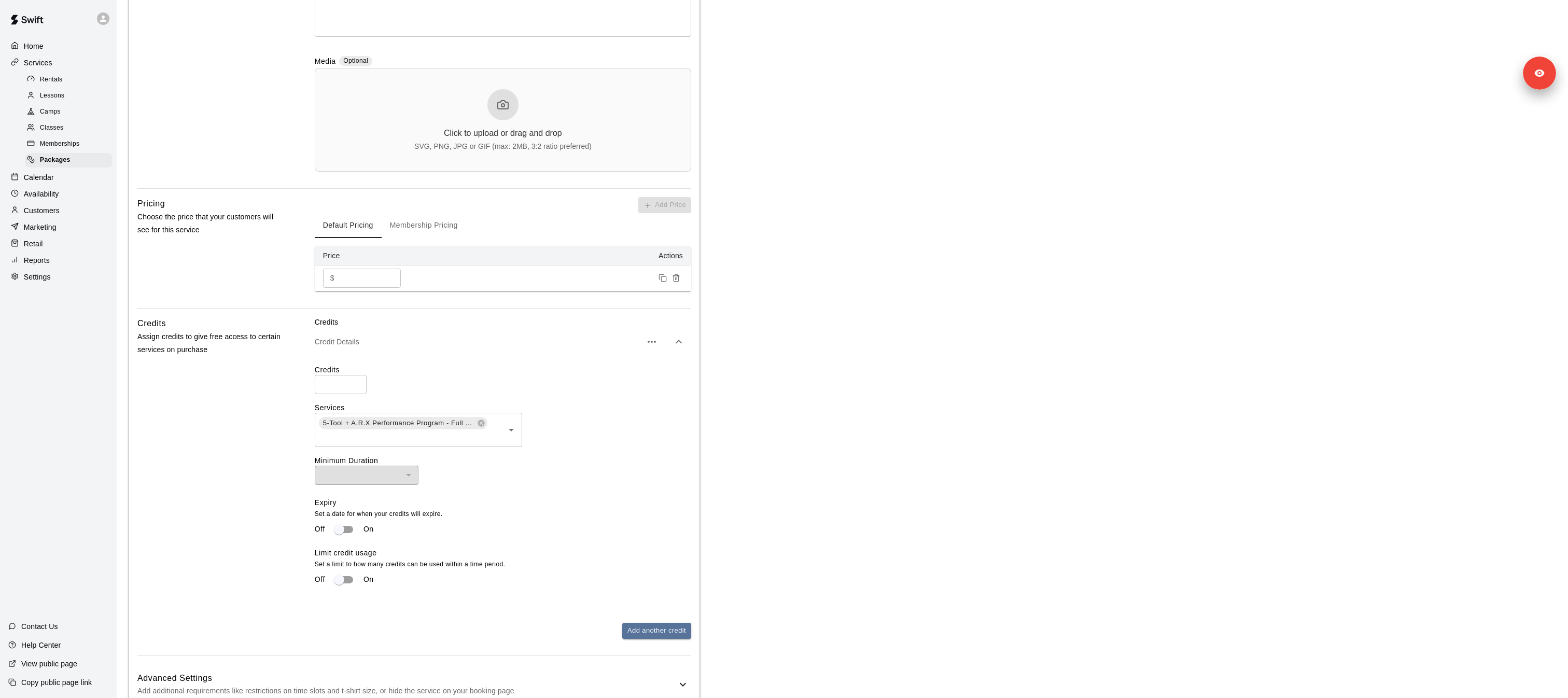
scroll to position [331, 0]
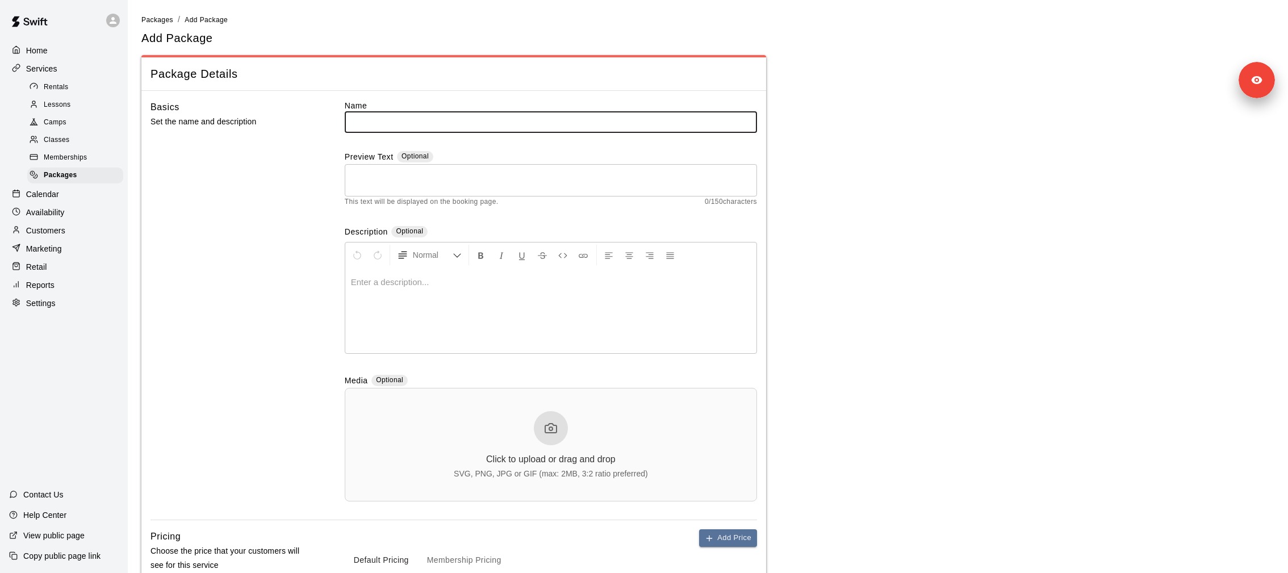
click at [66, 137] on span "Classes" at bounding box center [57, 140] width 26 height 11
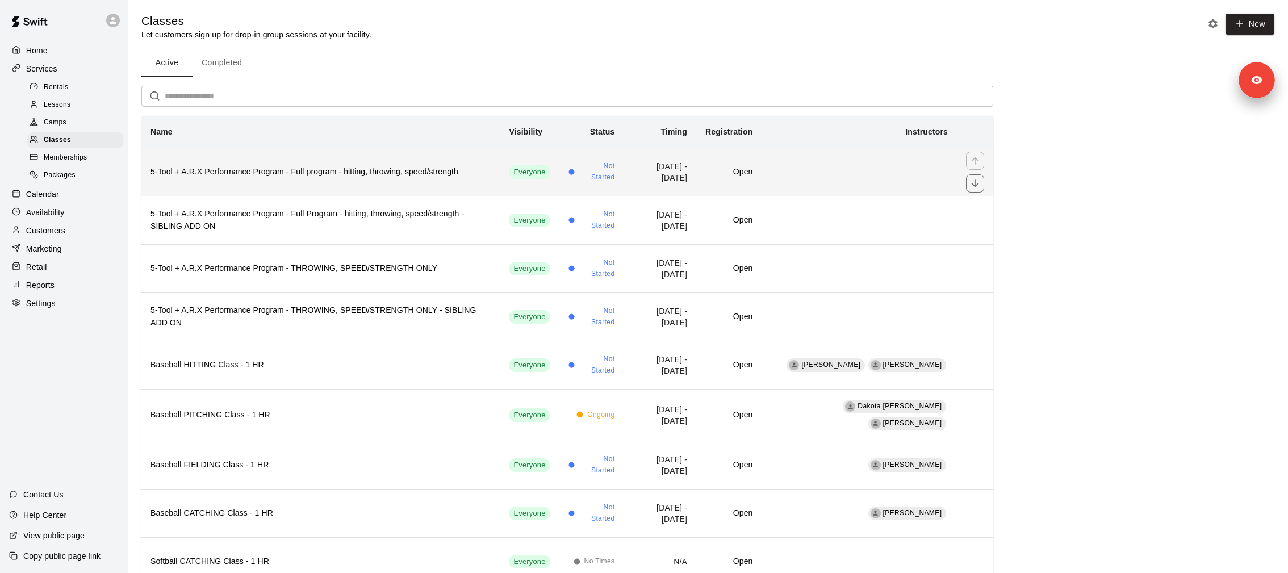
click at [307, 170] on h6 "5-Tool + A.R.X Performance Program - Full program - hitting, throwing, speed/st…" at bounding box center [320, 172] width 340 height 12
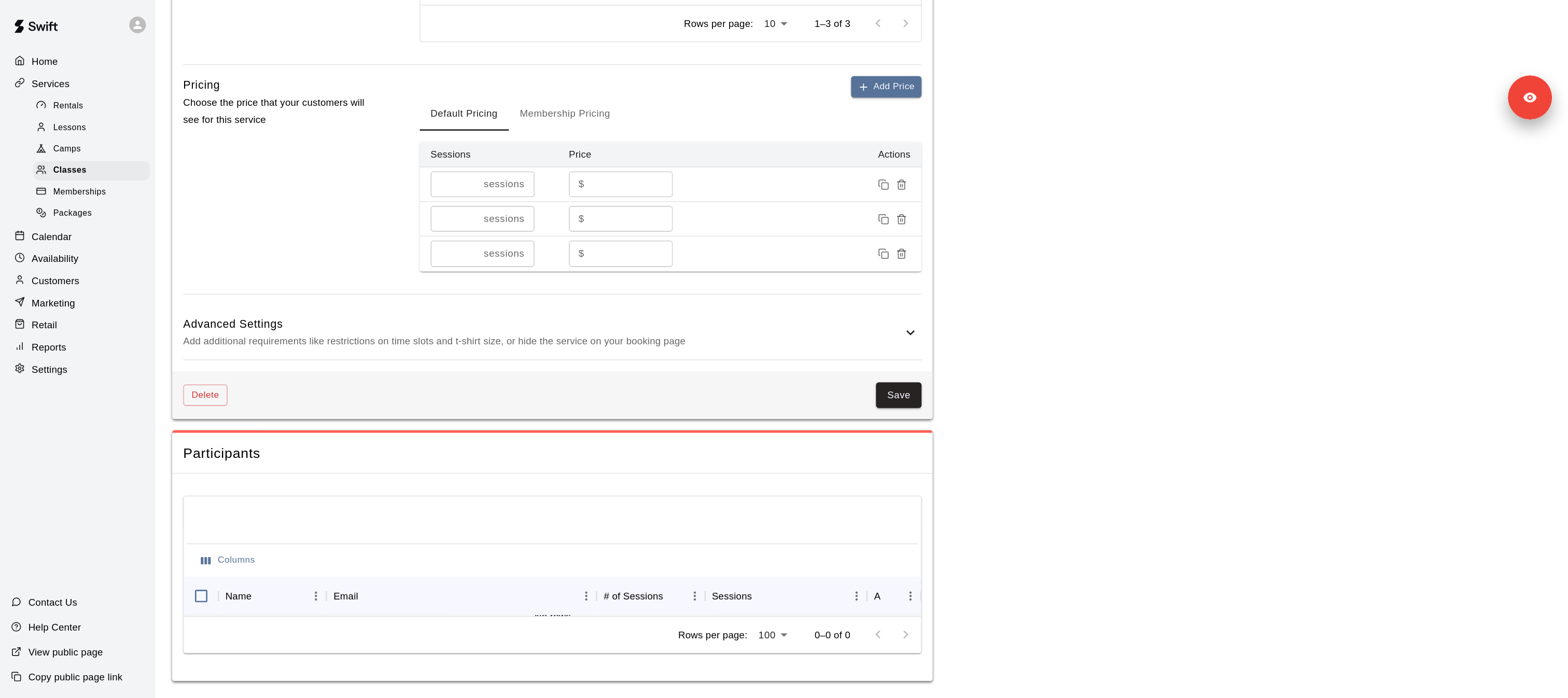
scroll to position [1017, 0]
